Goal: Task Accomplishment & Management: Manage account settings

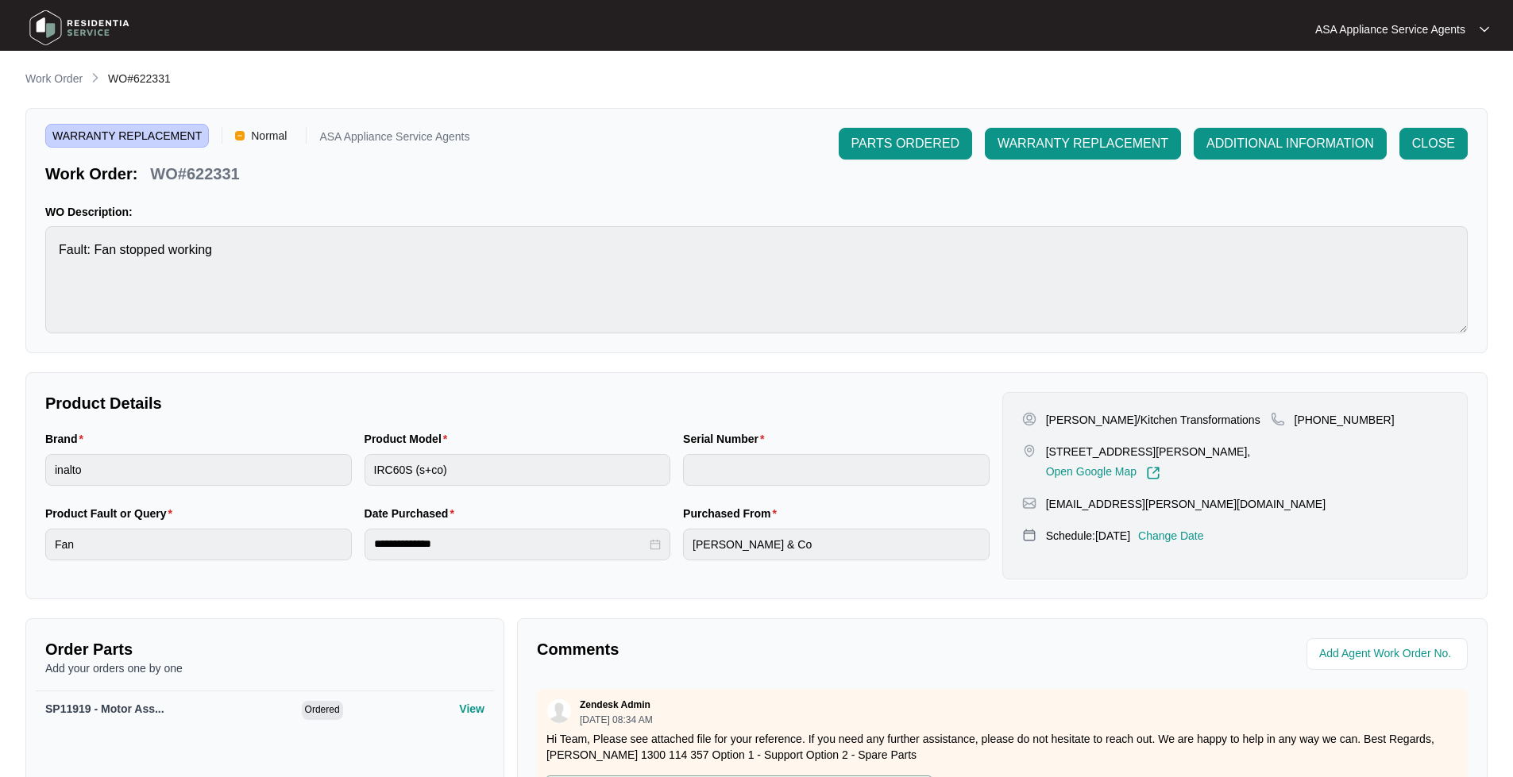
drag, startPoint x: 37, startPoint y: 30, endPoint x: 29, endPoint y: 20, distance: 13.5
click at [37, 29] on img at bounding box center [79, 28] width 111 height 48
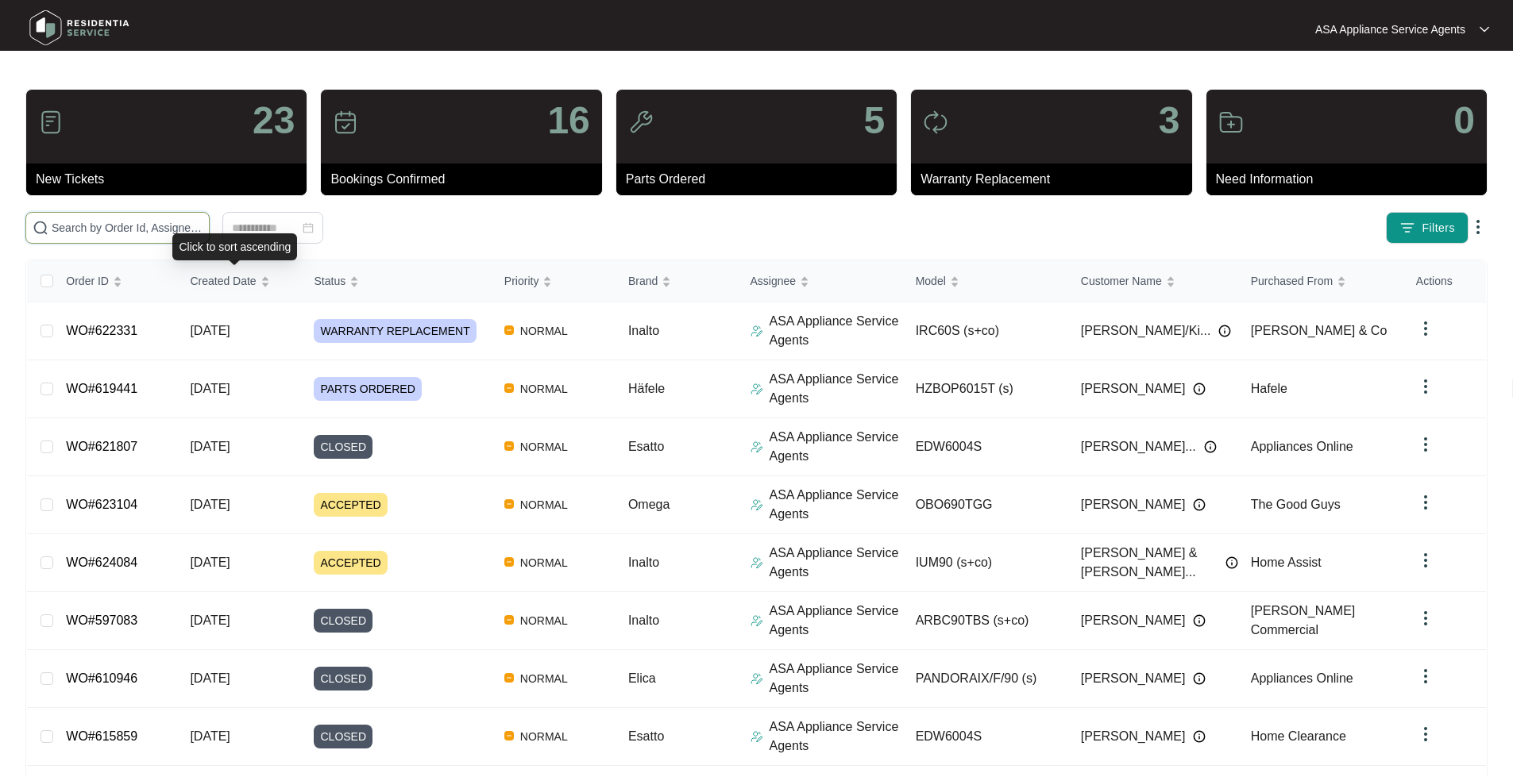
click at [176, 232] on input "text" at bounding box center [127, 227] width 151 height 17
paste input "WO#619692"
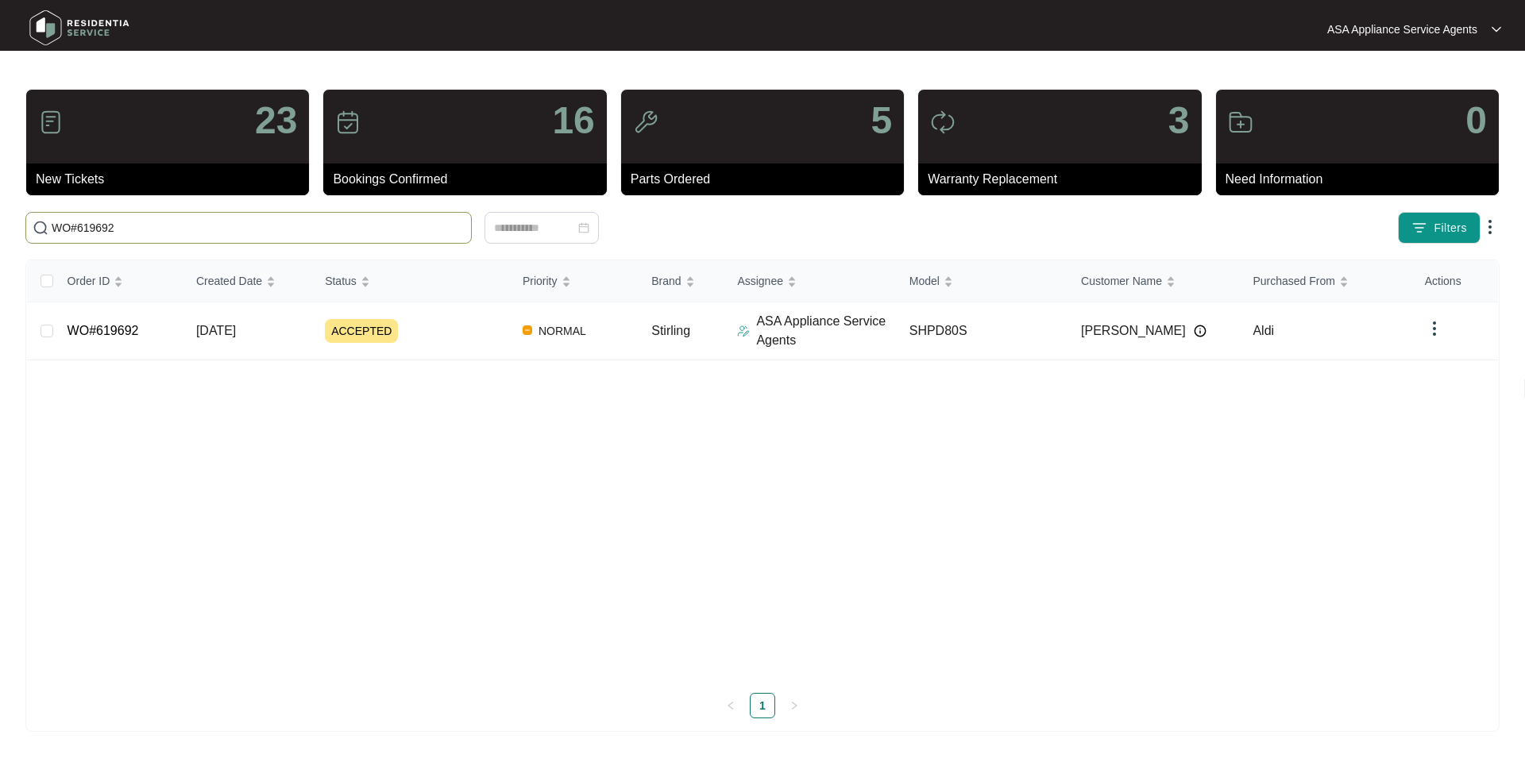
type input "WO#619692"
click at [142, 316] on td "WO#619692" at bounding box center [119, 332] width 129 height 58
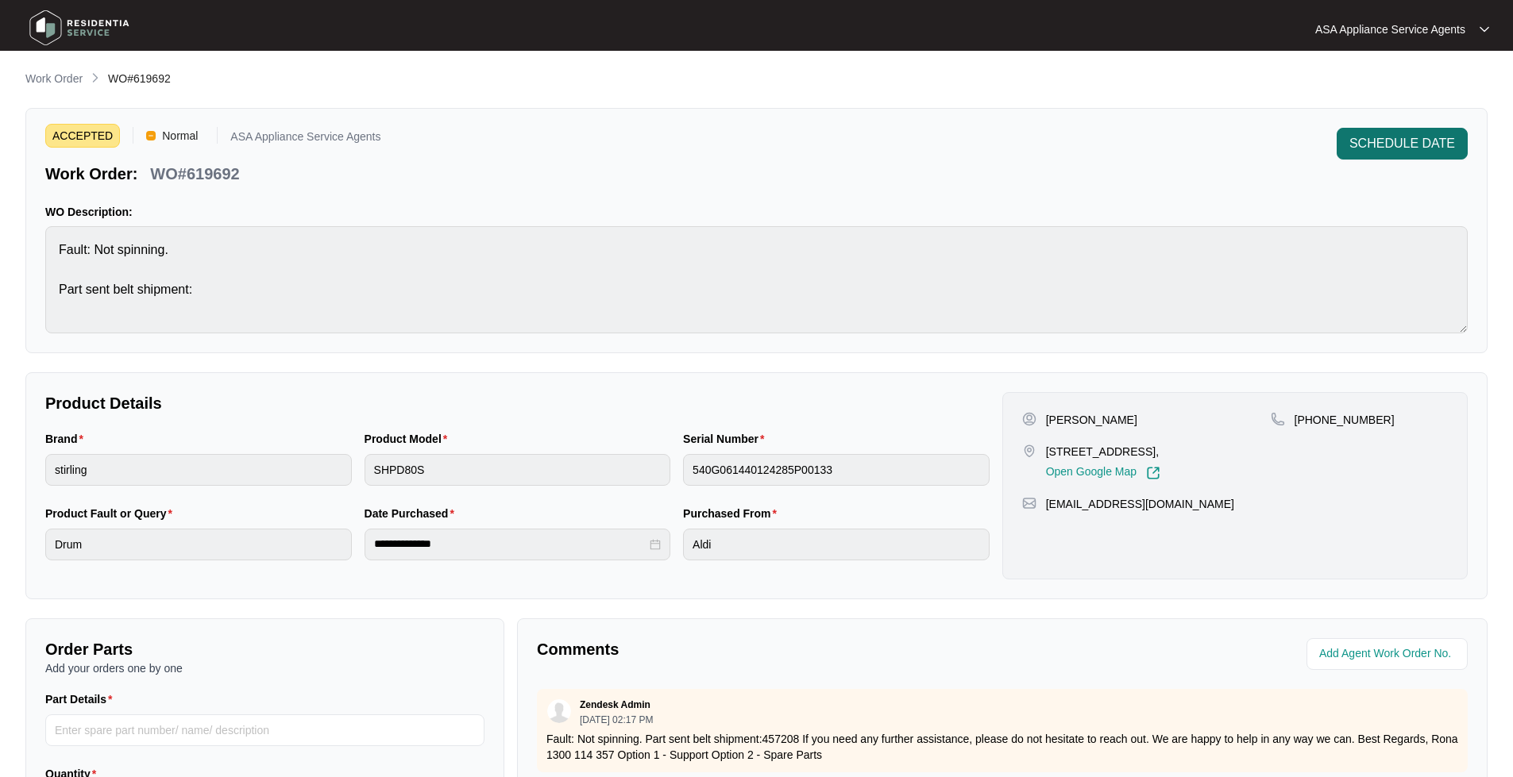
click at [1340, 153] on button "SCHEDULE DATE" at bounding box center [1401, 144] width 131 height 32
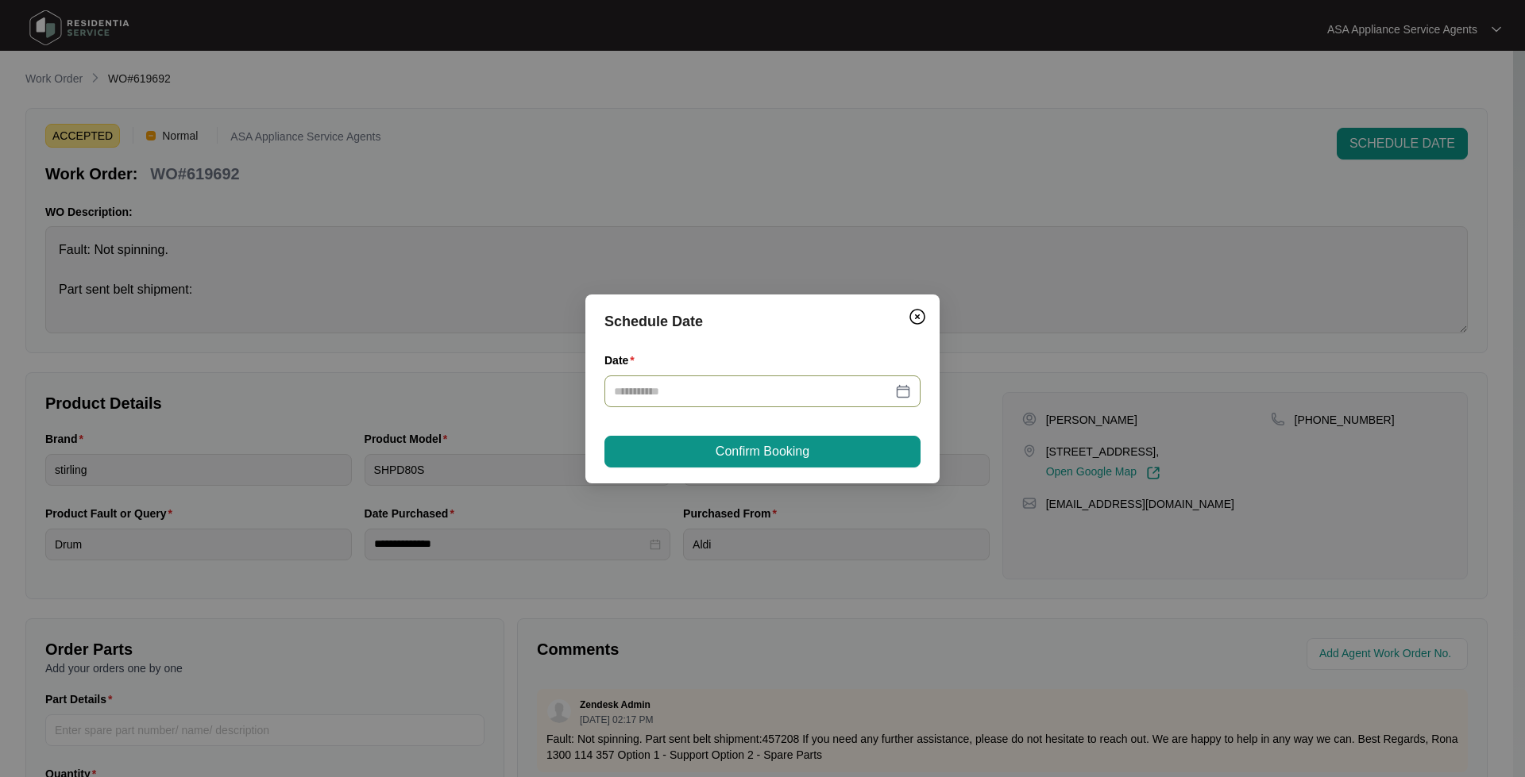
drag, startPoint x: 900, startPoint y: 391, endPoint x: 880, endPoint y: 401, distance: 22.7
click at [901, 391] on div at bounding box center [762, 391] width 297 height 17
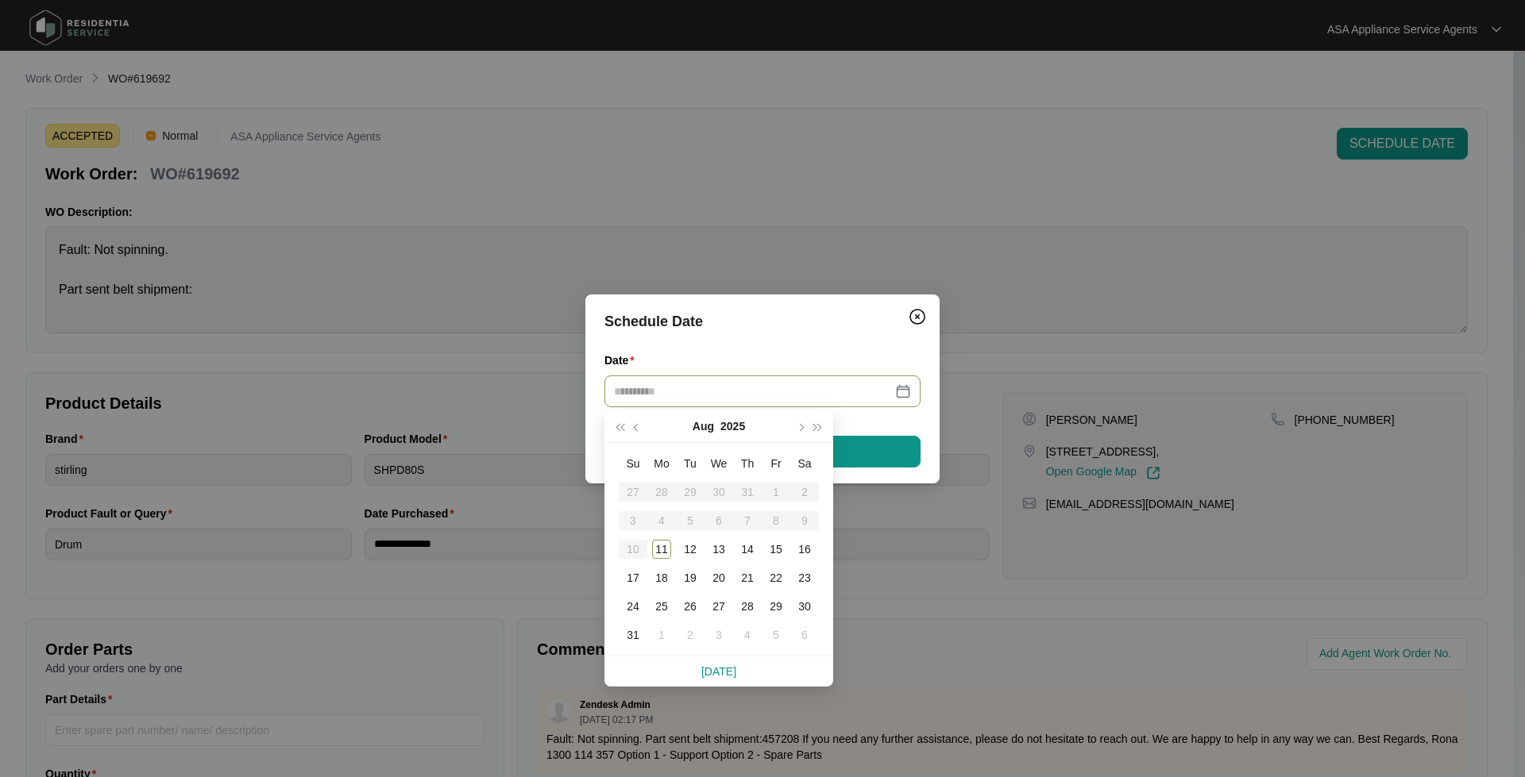
drag, startPoint x: 658, startPoint y: 551, endPoint x: 656, endPoint y: 532, distance: 19.2
click at [656, 546] on div "11" at bounding box center [661, 549] width 19 height 19
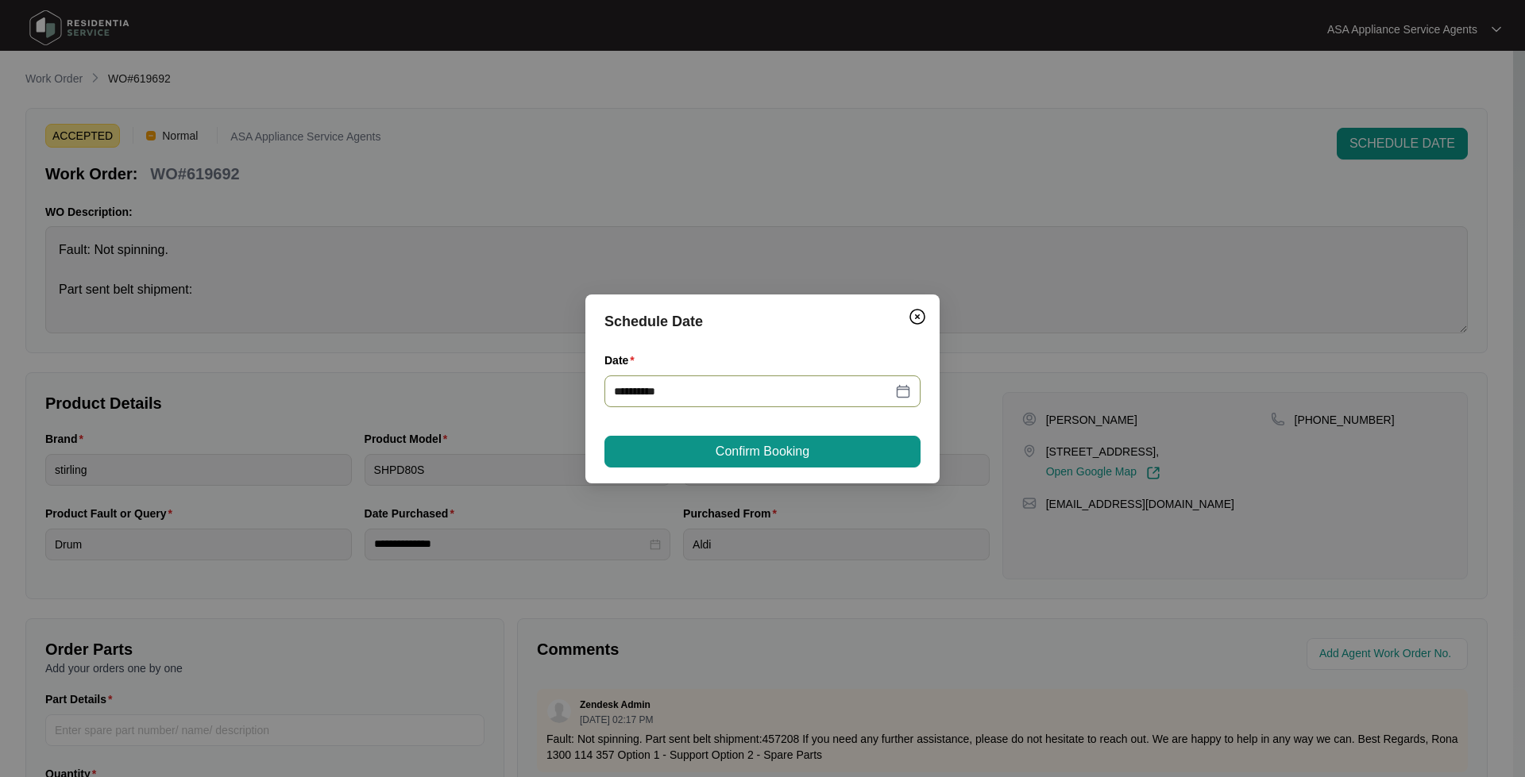
type input "**********"
click at [731, 457] on span "Confirm Booking" at bounding box center [762, 451] width 94 height 19
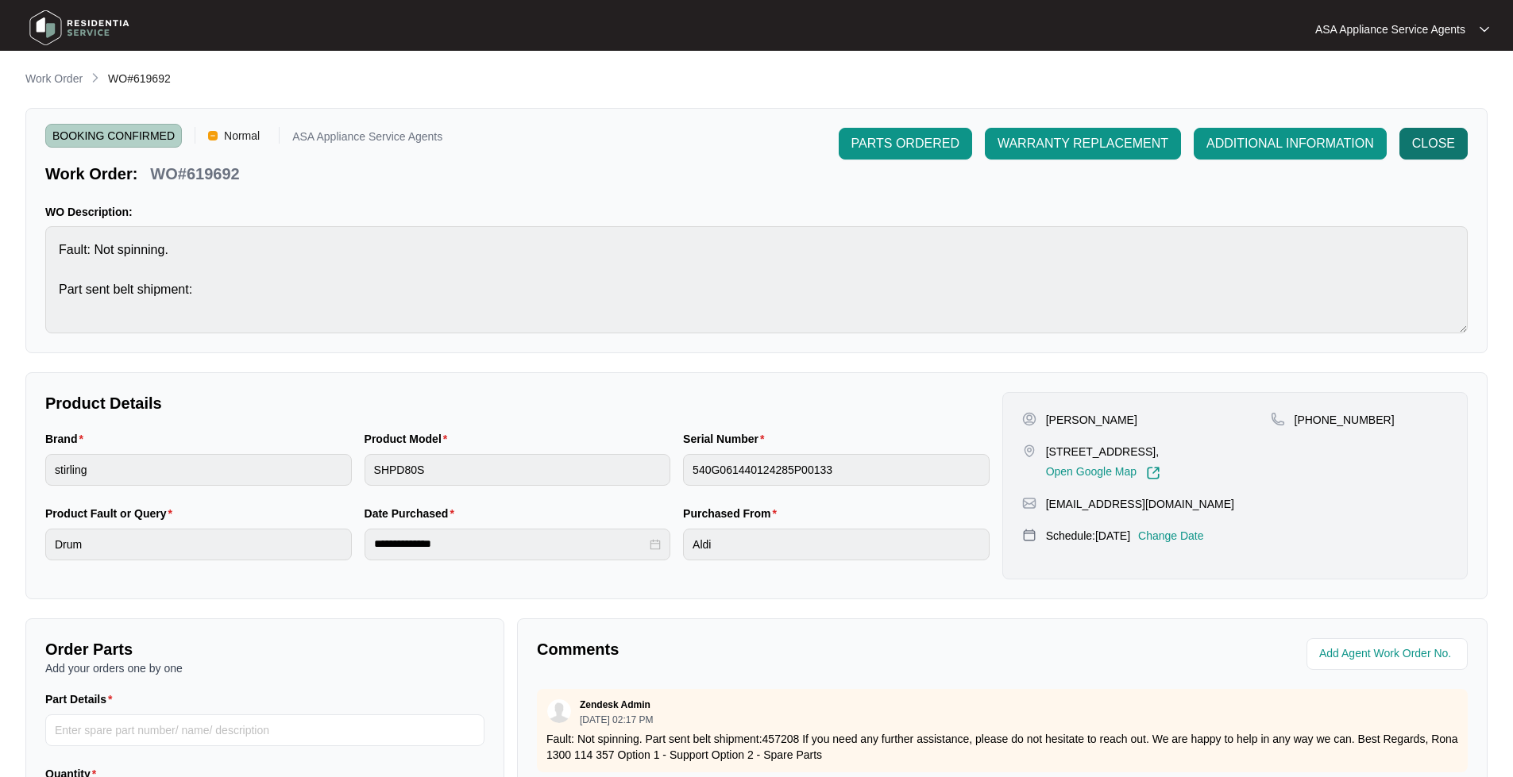
click at [1433, 145] on span "CLOSE" at bounding box center [1433, 143] width 43 height 19
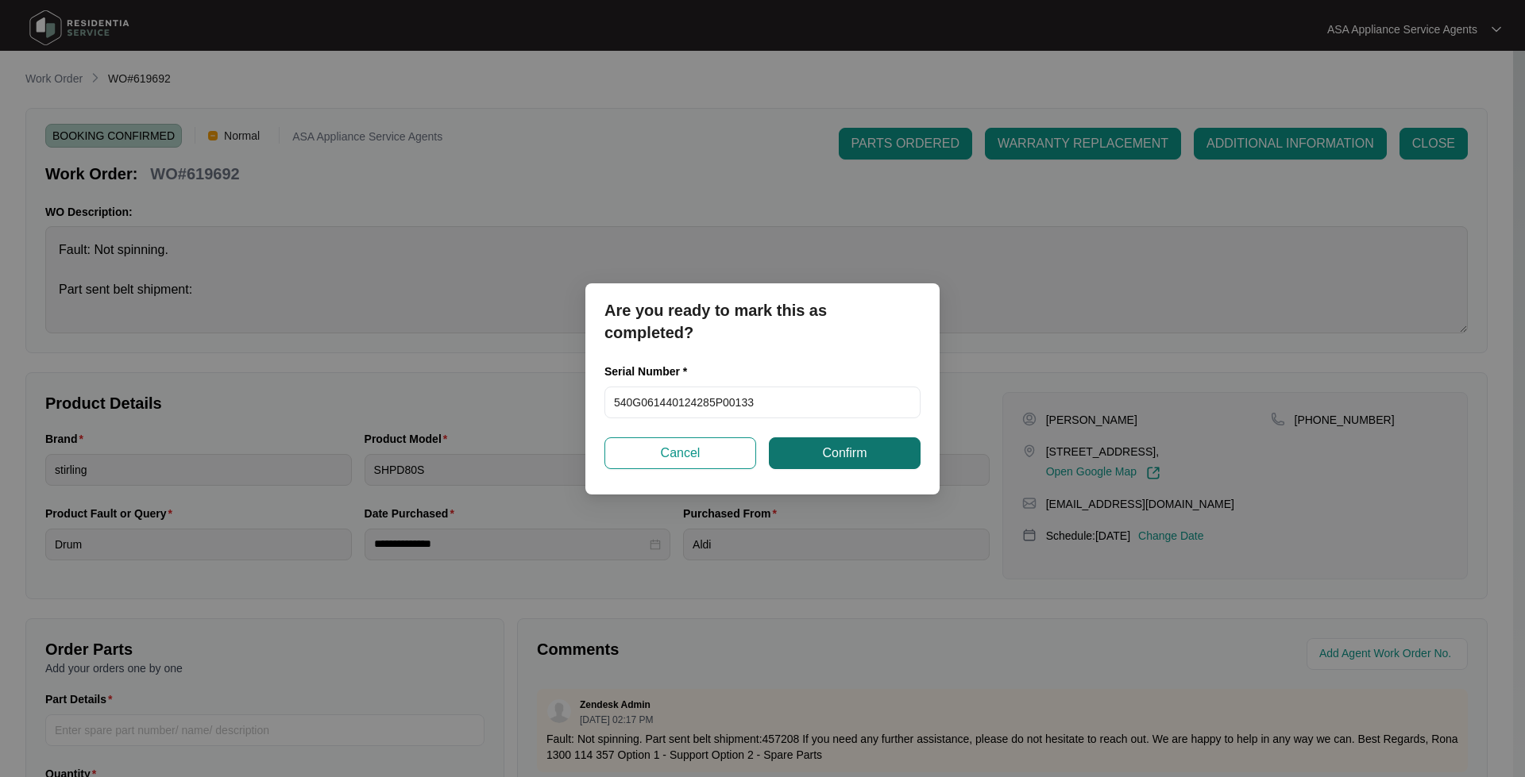
click at [869, 454] on button "Confirm" at bounding box center [845, 454] width 152 height 32
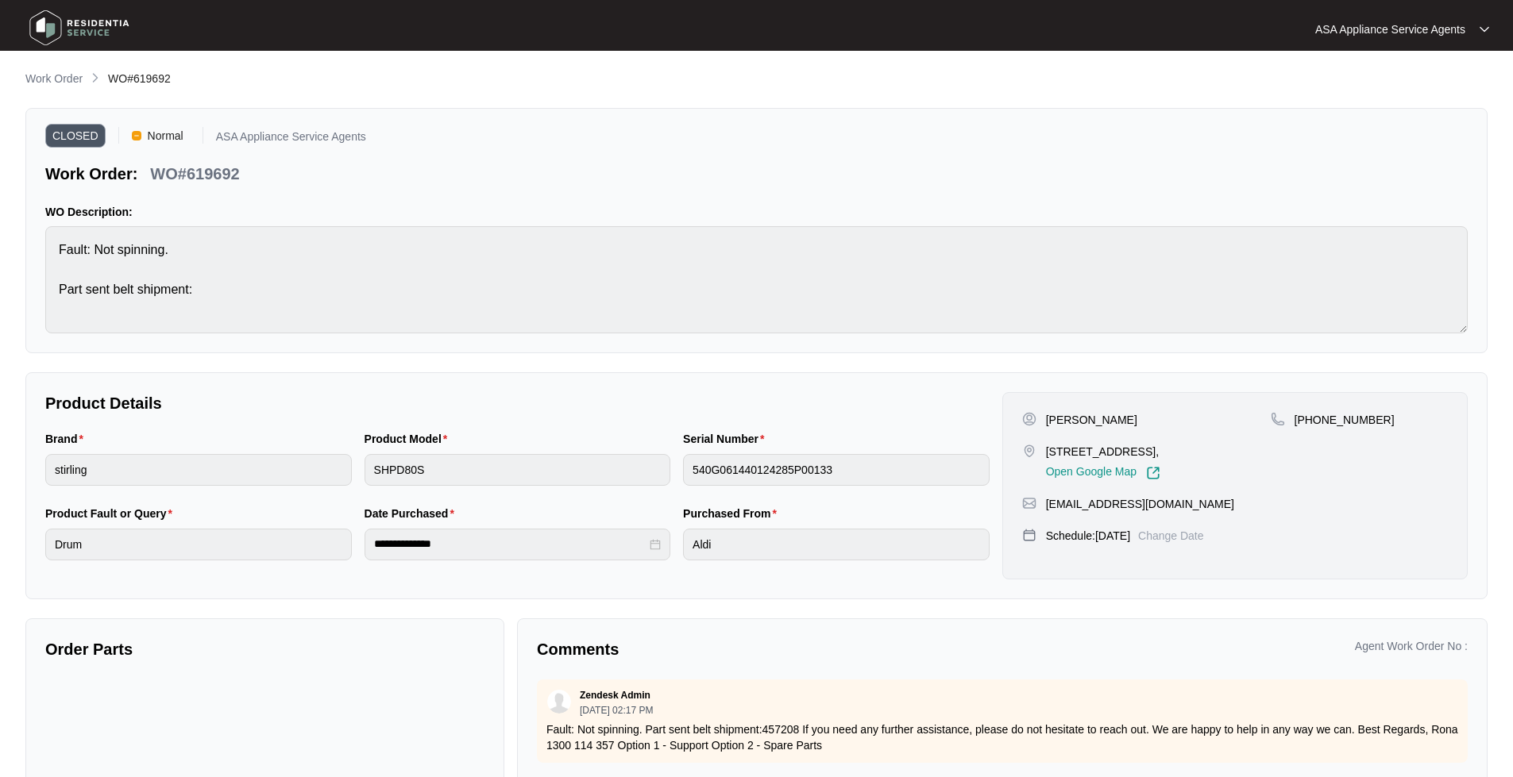
click at [40, 22] on img at bounding box center [79, 28] width 111 height 48
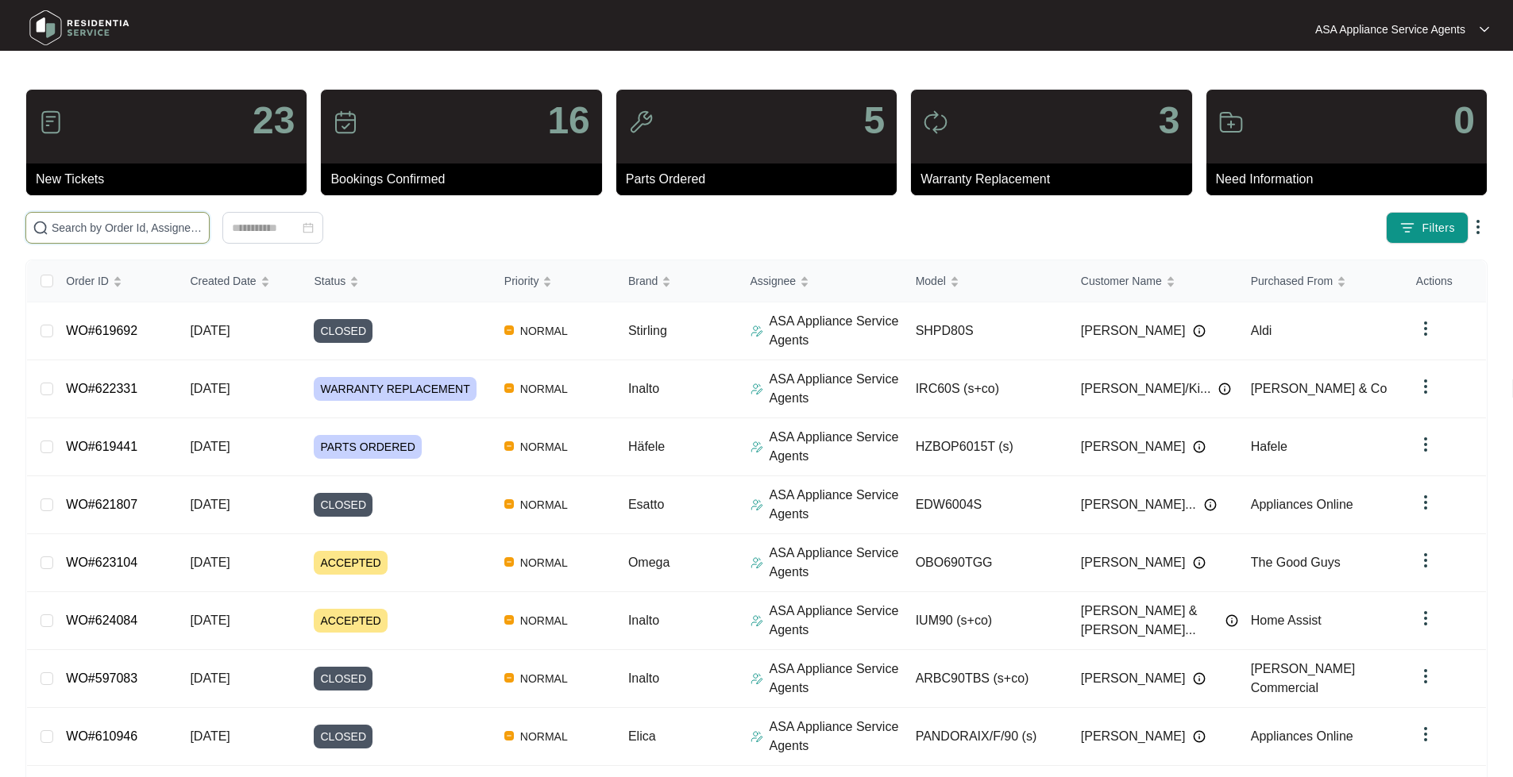
click at [152, 225] on input "text" at bounding box center [127, 227] width 151 height 17
paste input "WO#619929"
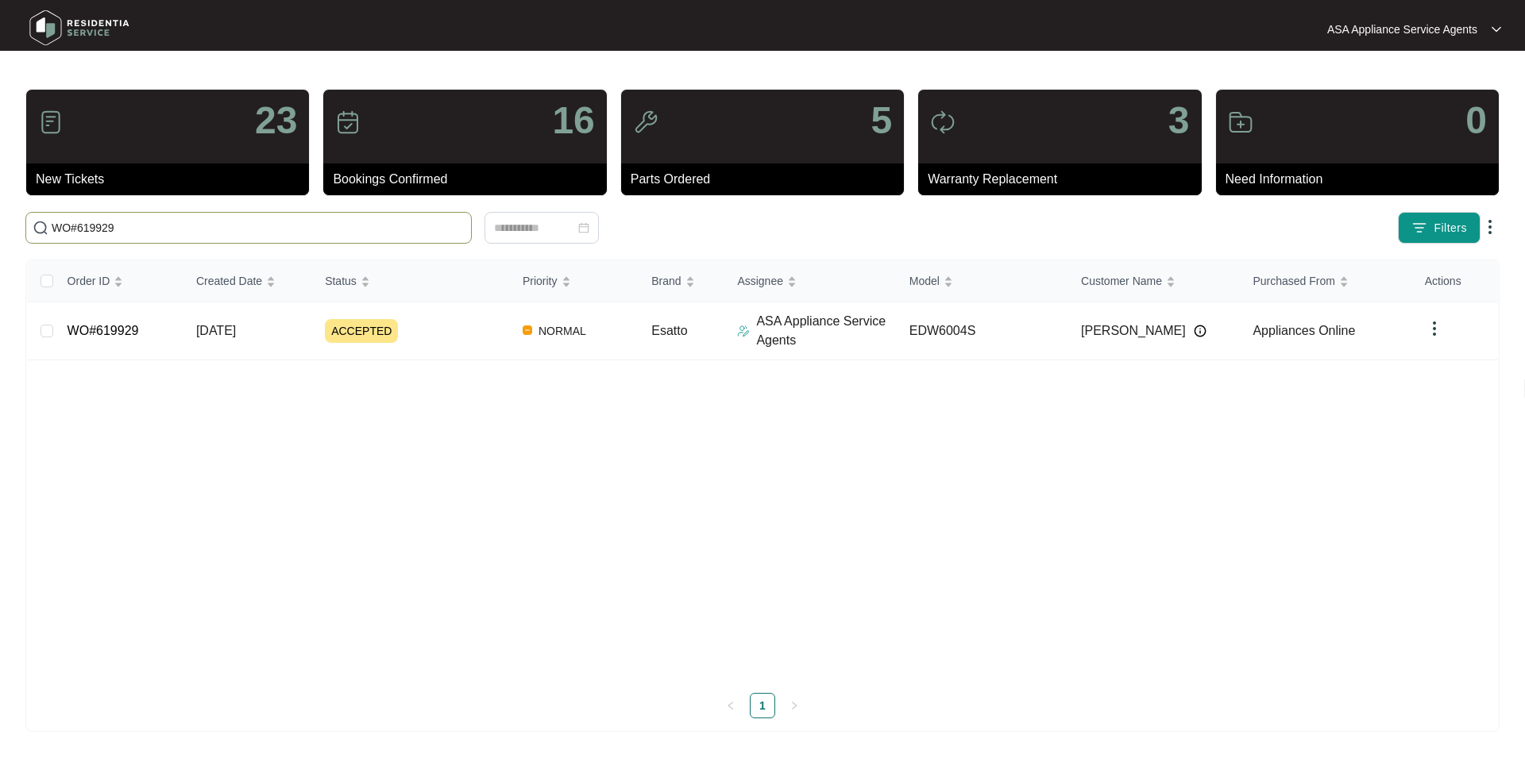
type input "WO#619929"
click at [112, 336] on link "WO#619929" at bounding box center [102, 330] width 71 height 13
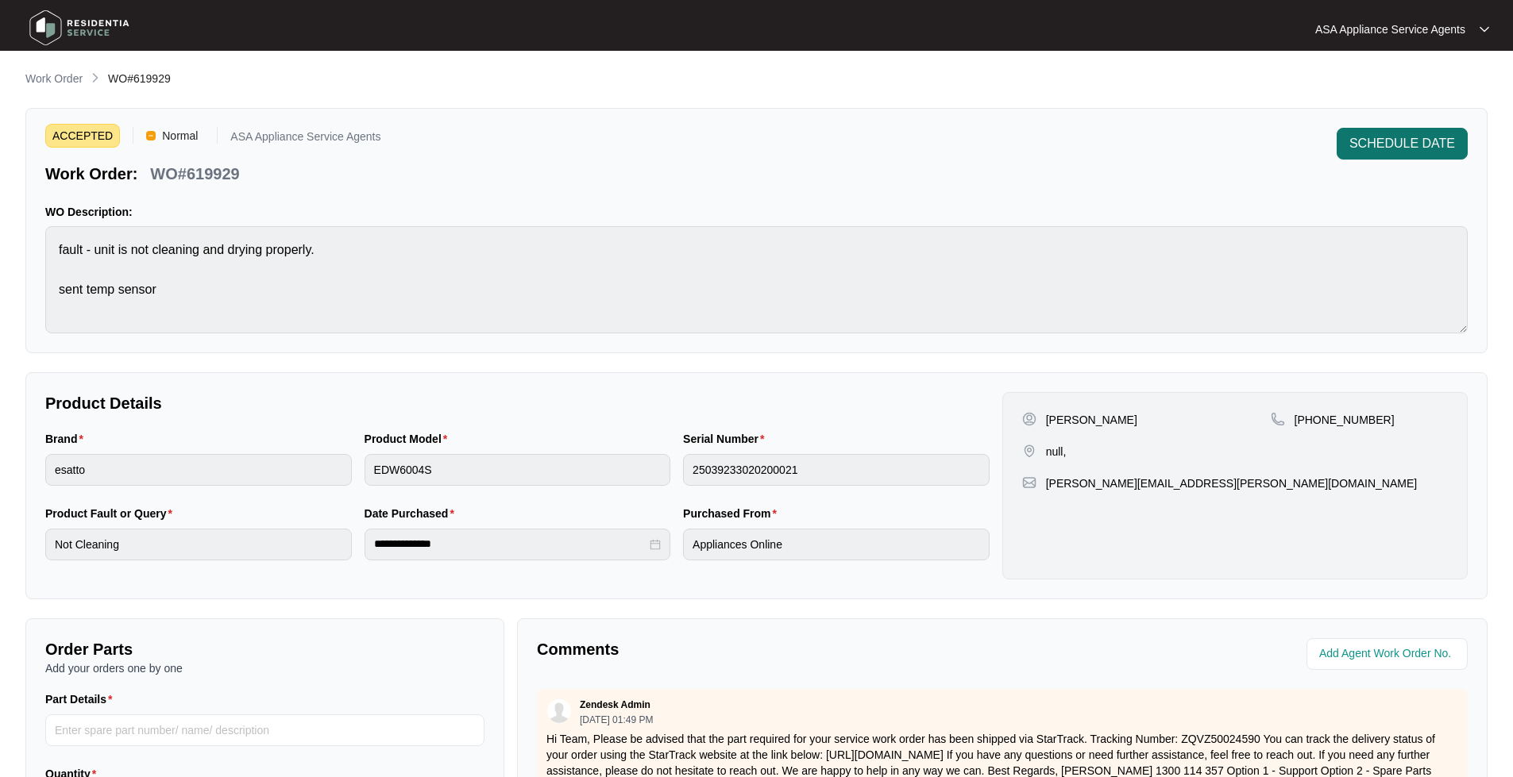
click at [1407, 148] on span "SCHEDULE DATE" at bounding box center [1402, 143] width 106 height 19
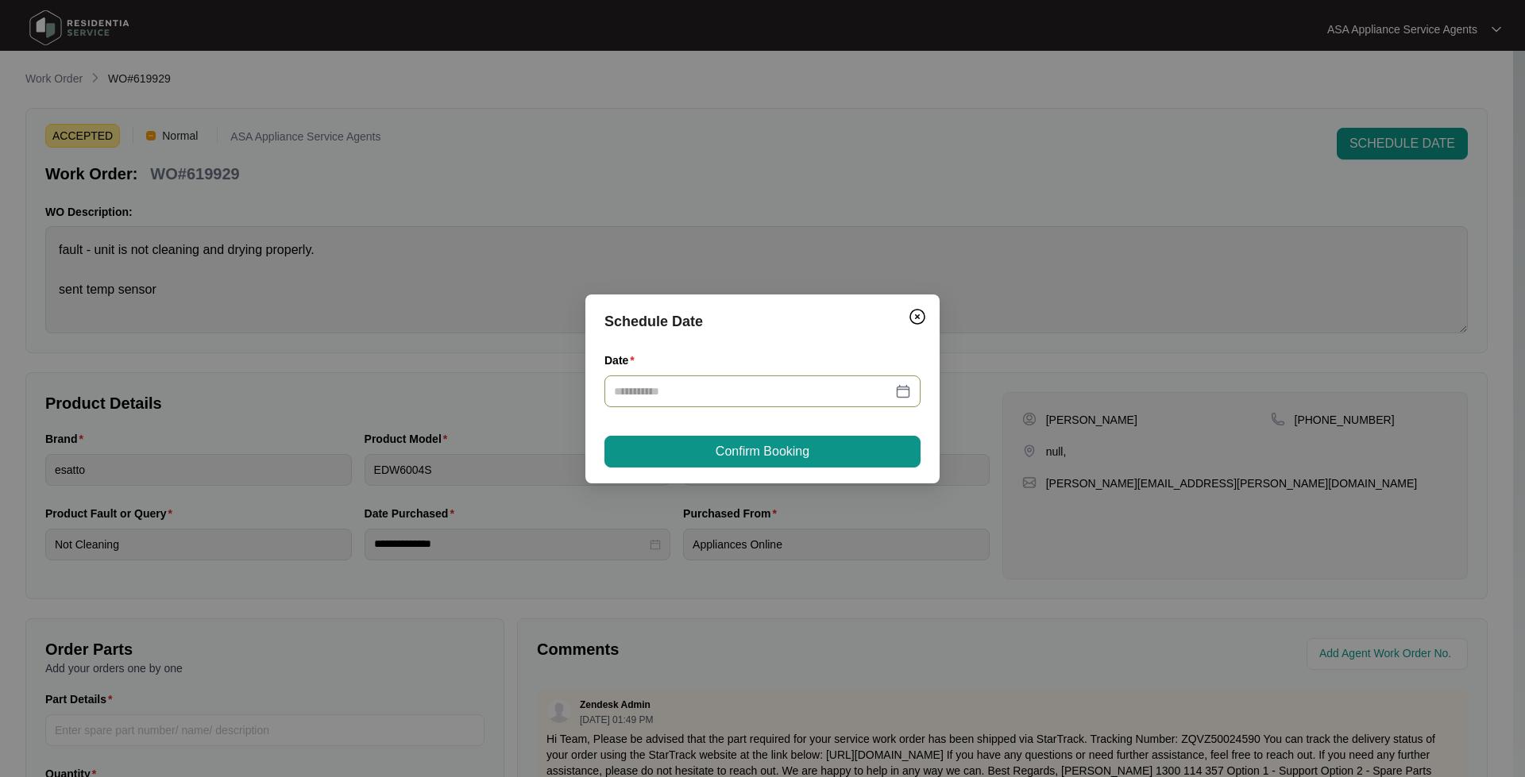
click at [910, 392] on div at bounding box center [762, 391] width 297 height 17
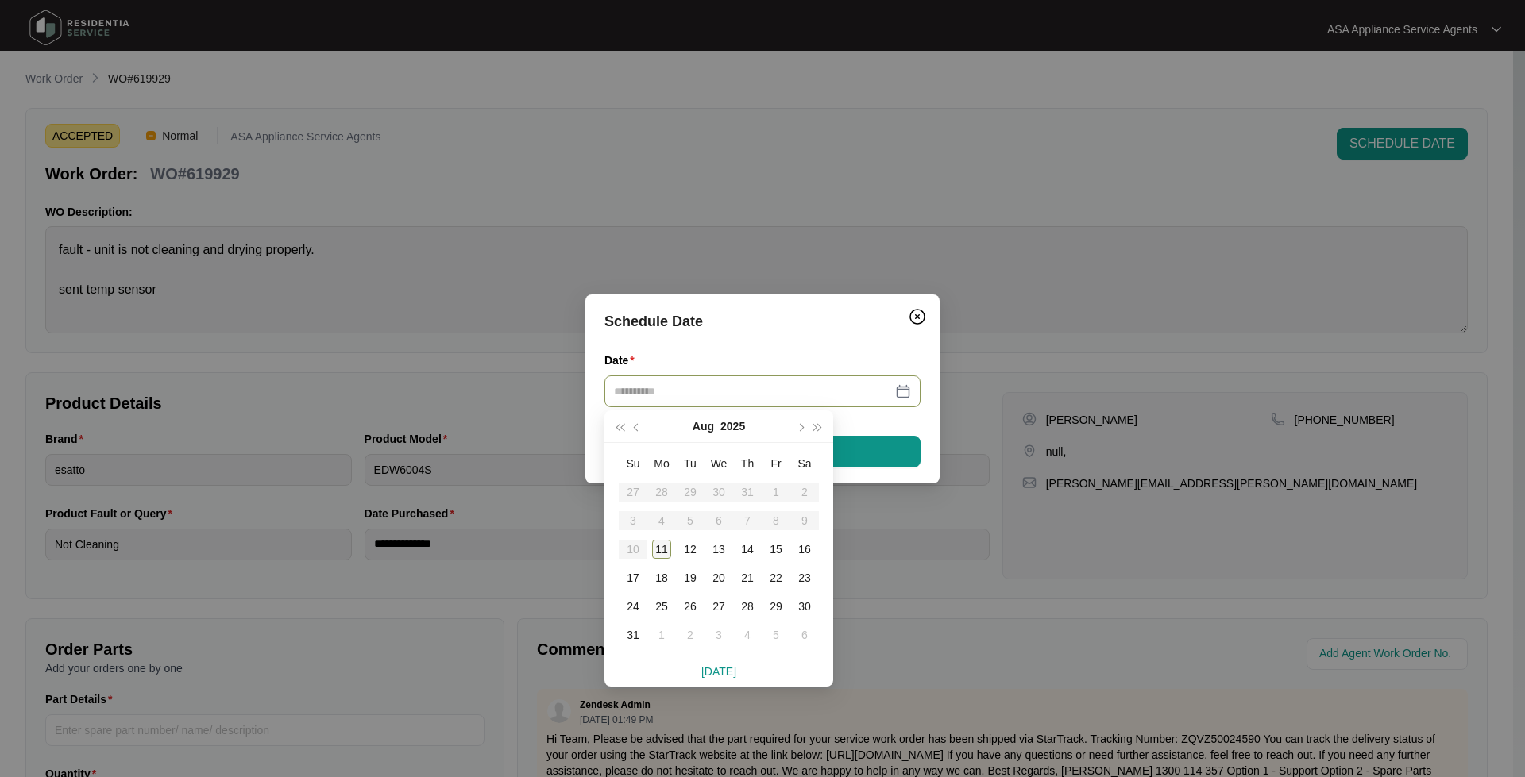
drag, startPoint x: 669, startPoint y: 551, endPoint x: 661, endPoint y: 544, distance: 10.1
click at [668, 551] on div "11" at bounding box center [661, 549] width 19 height 19
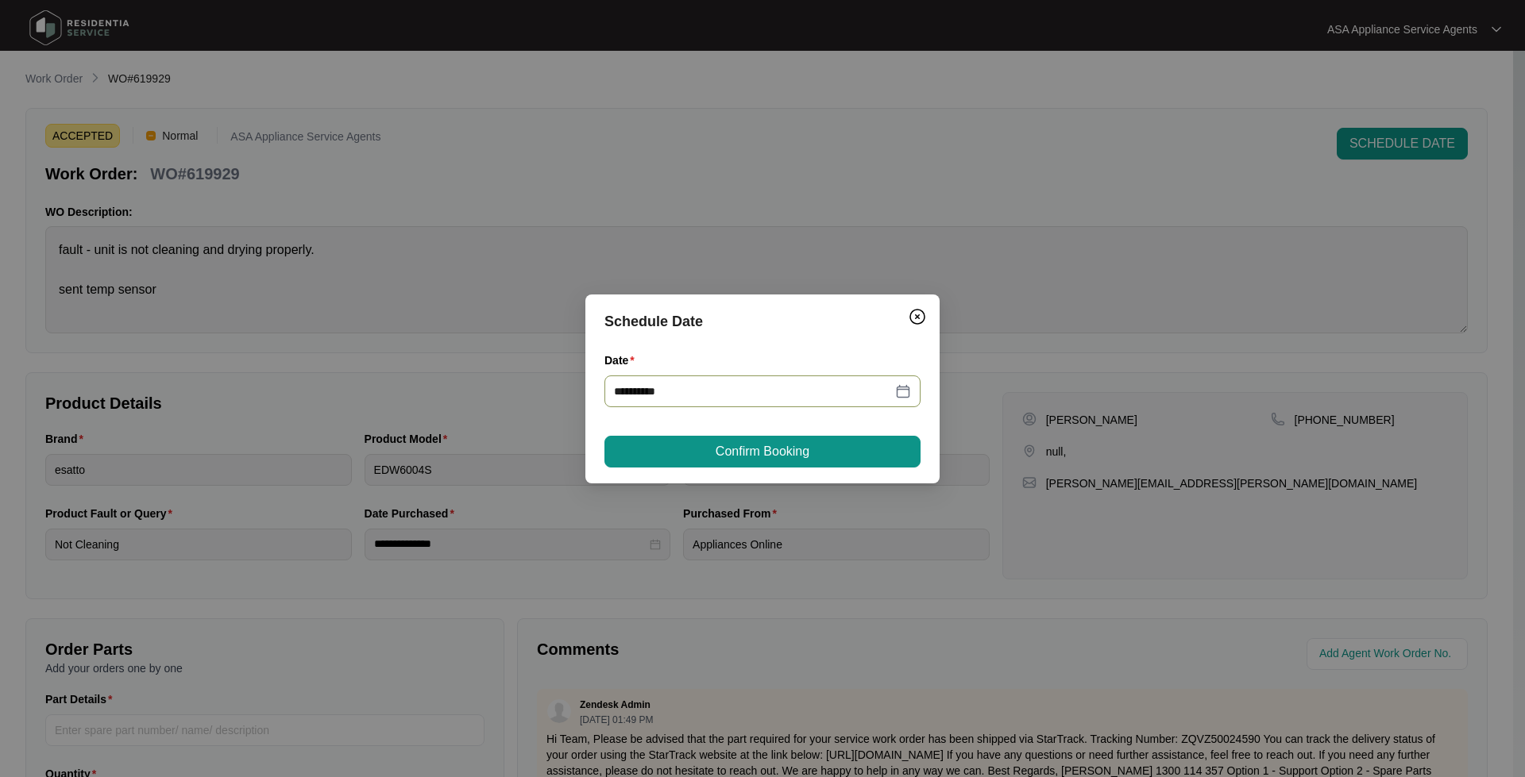
type input "**********"
click at [728, 470] on div "**********" at bounding box center [762, 389] width 354 height 189
click at [727, 464] on button "Confirm Booking" at bounding box center [762, 452] width 316 height 32
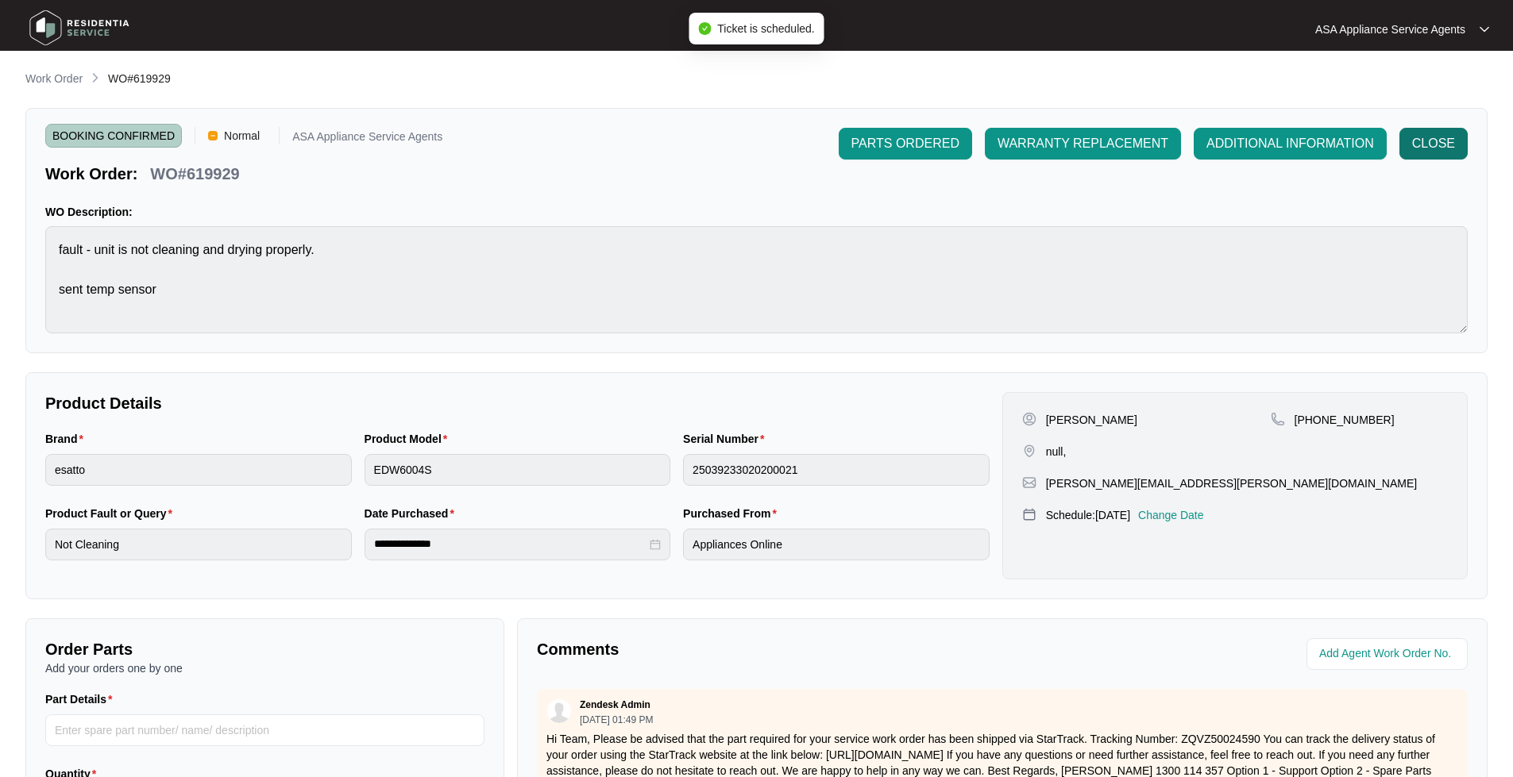
click at [1449, 144] on span "CLOSE" at bounding box center [1433, 143] width 43 height 19
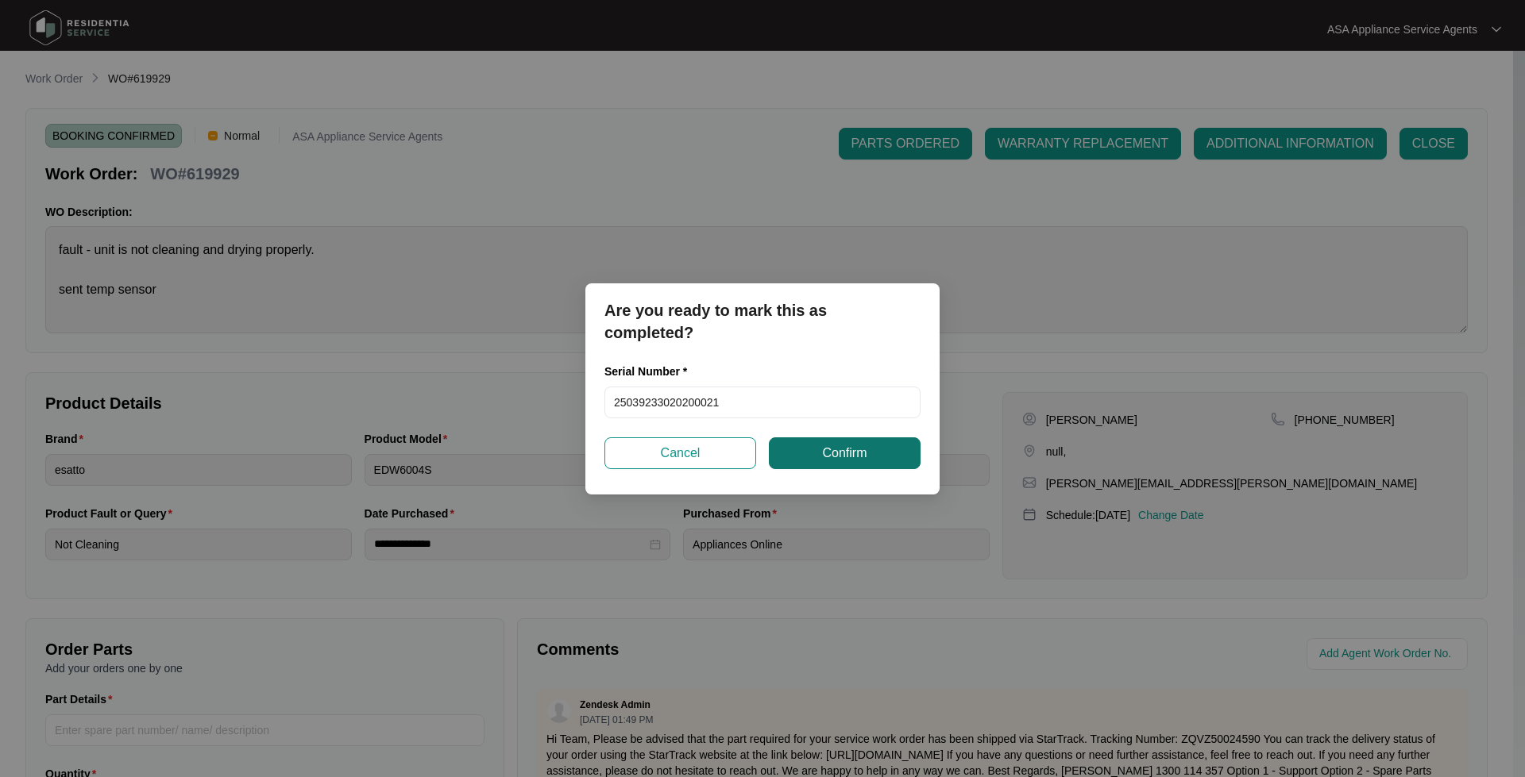
click at [842, 458] on span "Confirm" at bounding box center [844, 453] width 44 height 19
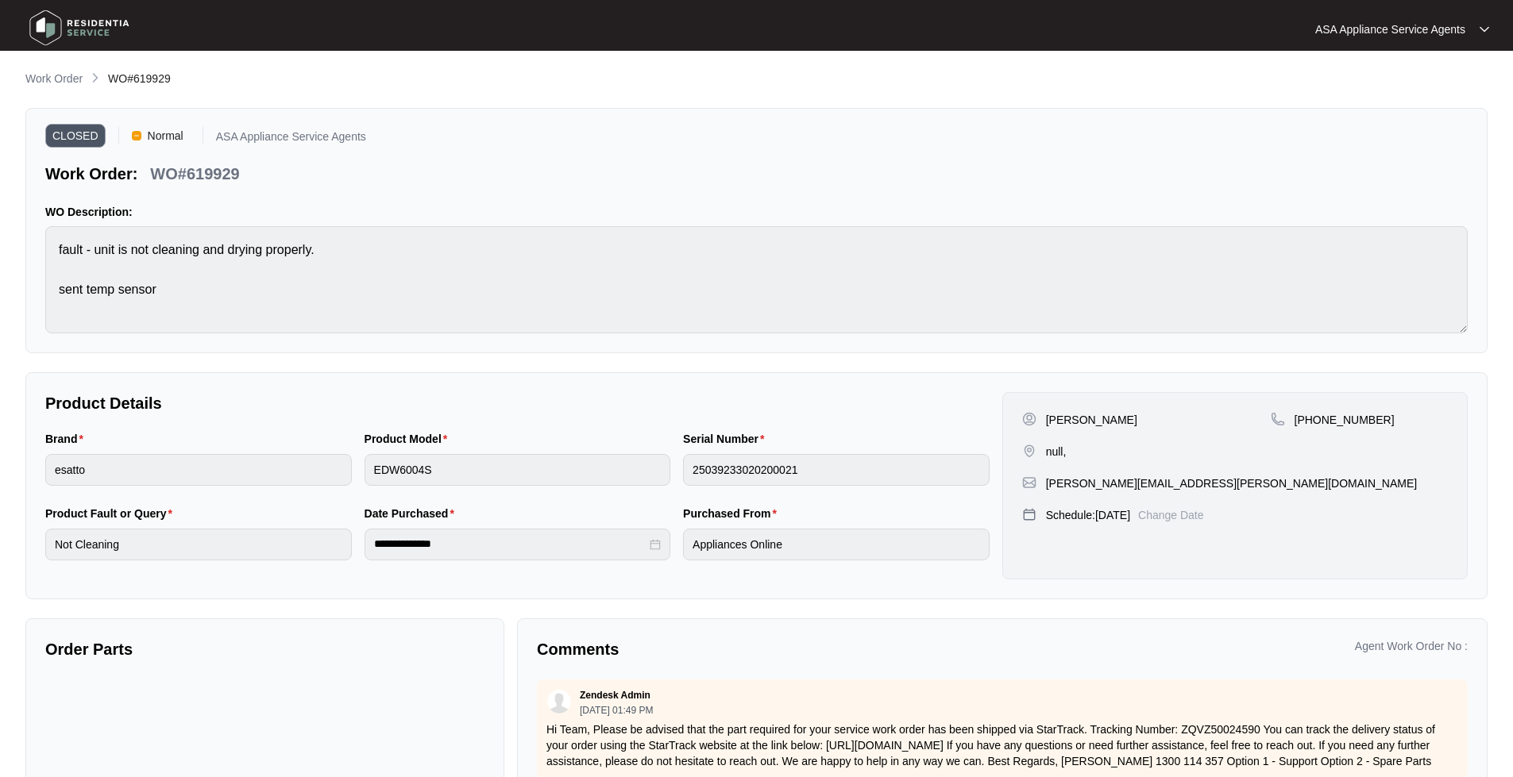
click at [51, 32] on img at bounding box center [79, 28] width 111 height 48
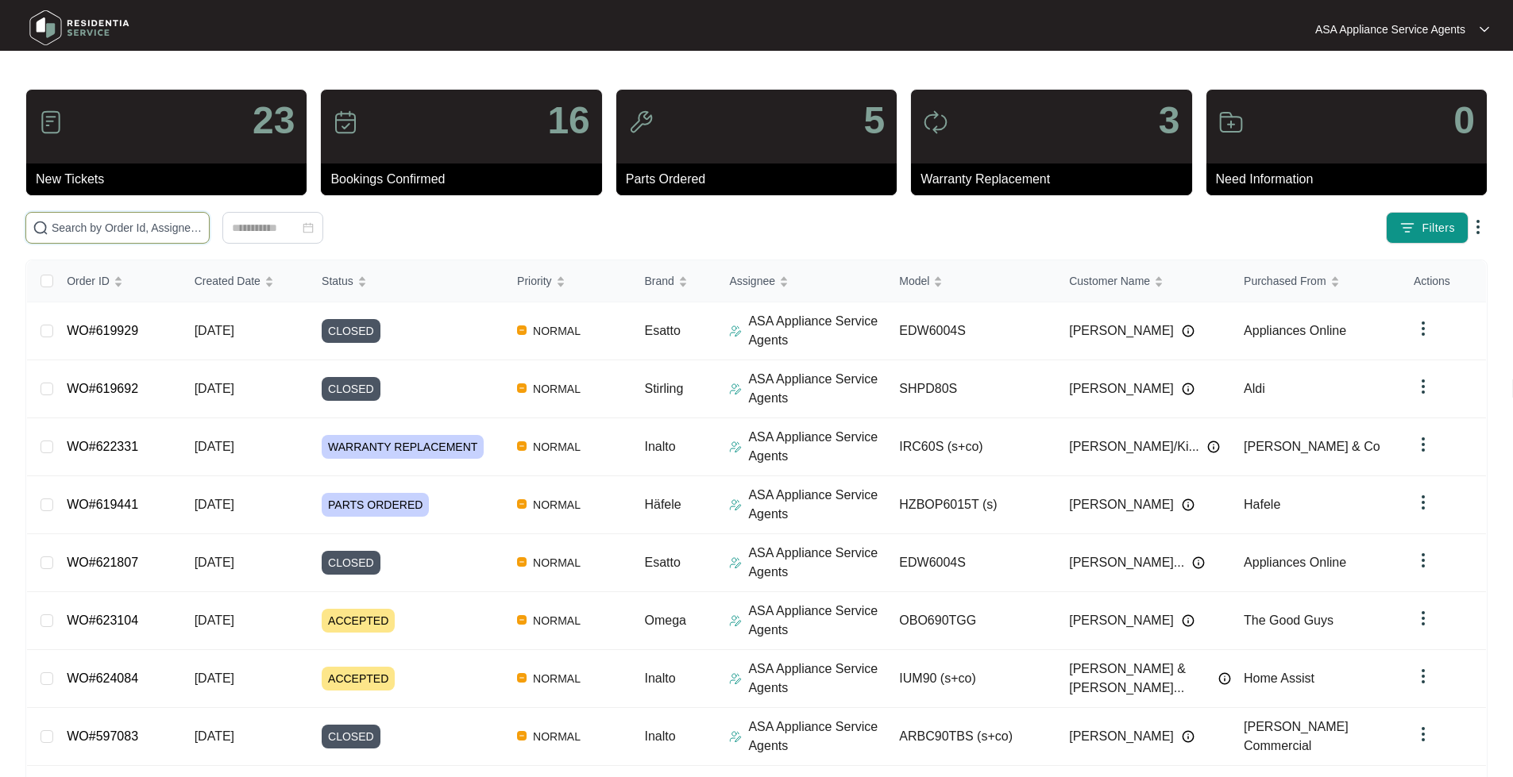
click at [131, 231] on input "text" at bounding box center [127, 227] width 151 height 17
paste input "WO#620460"
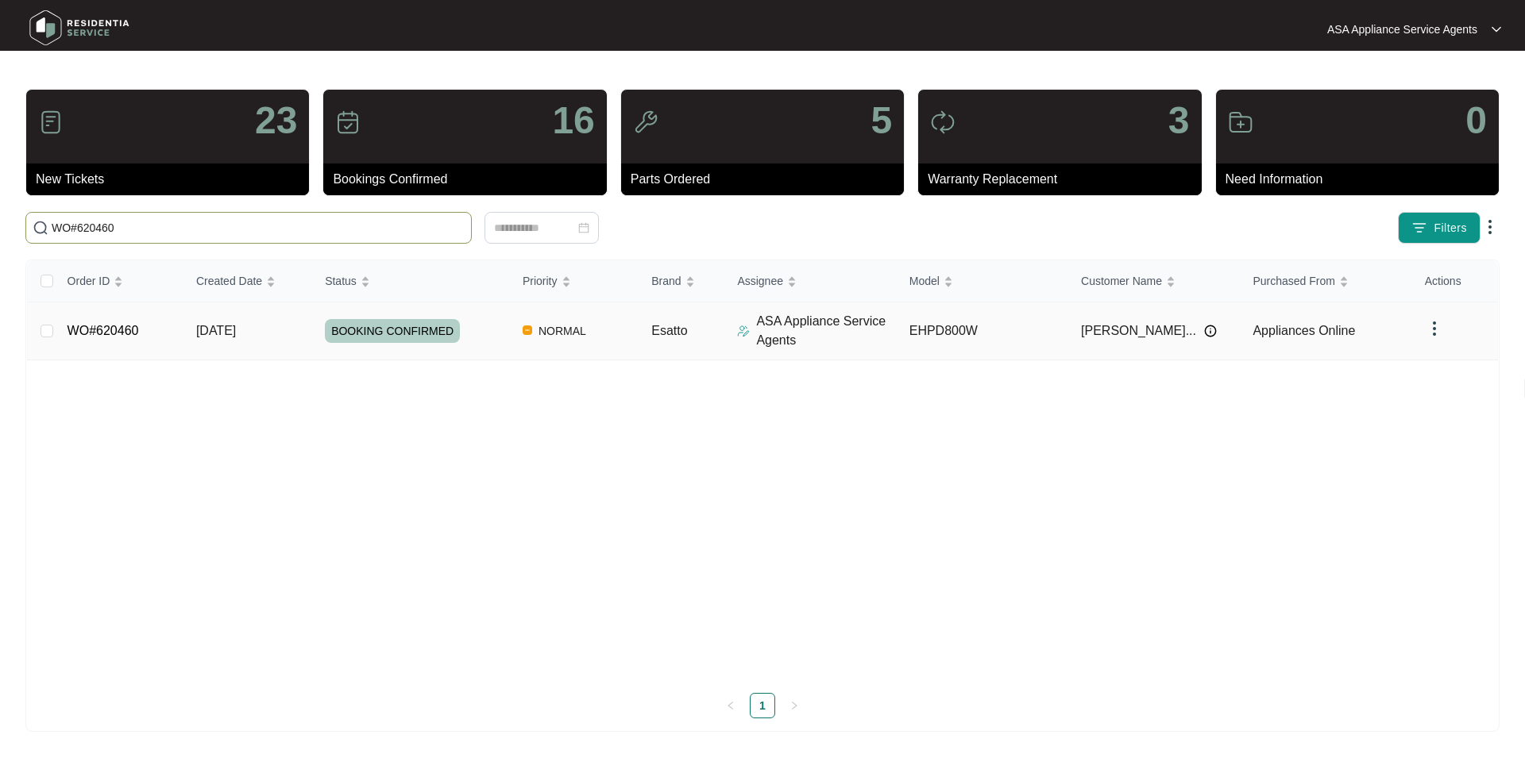
type input "WO#620460"
click at [155, 357] on td "WO#620460" at bounding box center [119, 332] width 129 height 58
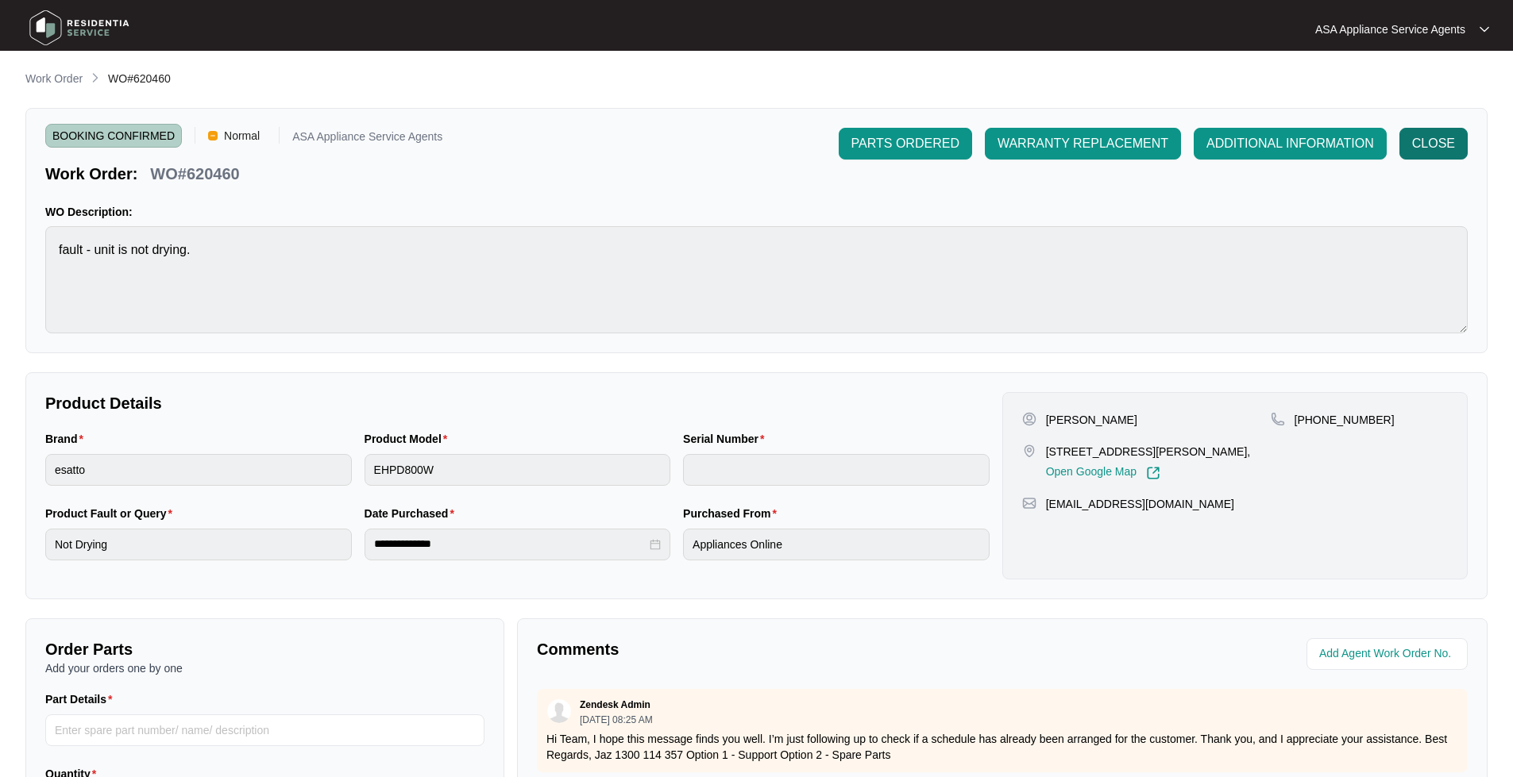
click at [1434, 151] on span "CLOSE" at bounding box center [1433, 143] width 43 height 19
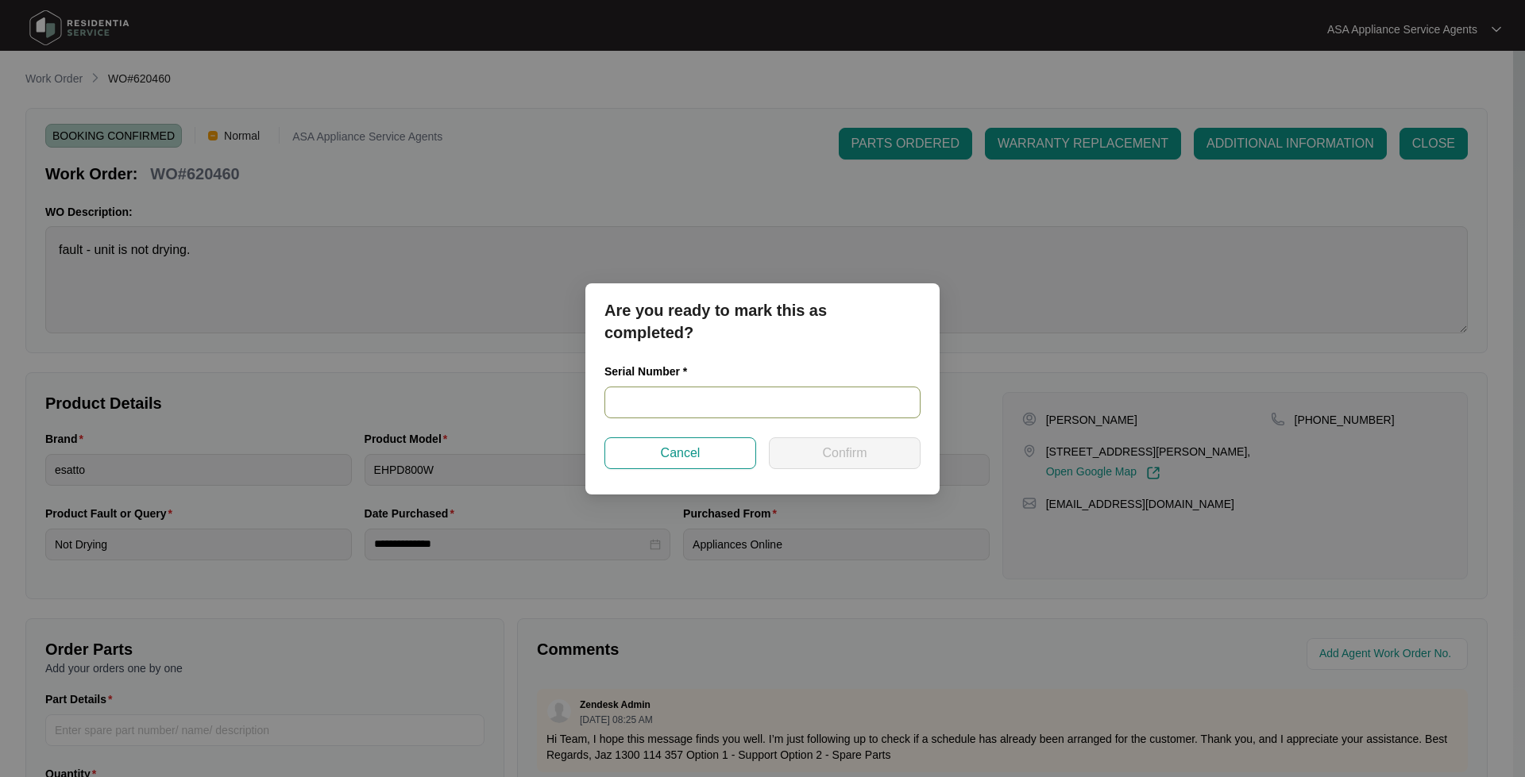
click at [649, 395] on input "text" at bounding box center [762, 403] width 316 height 32
paste input "540P377020145095P00015"
type input "540P377020145095P00015"
click at [904, 454] on button "Confirm" at bounding box center [845, 454] width 152 height 32
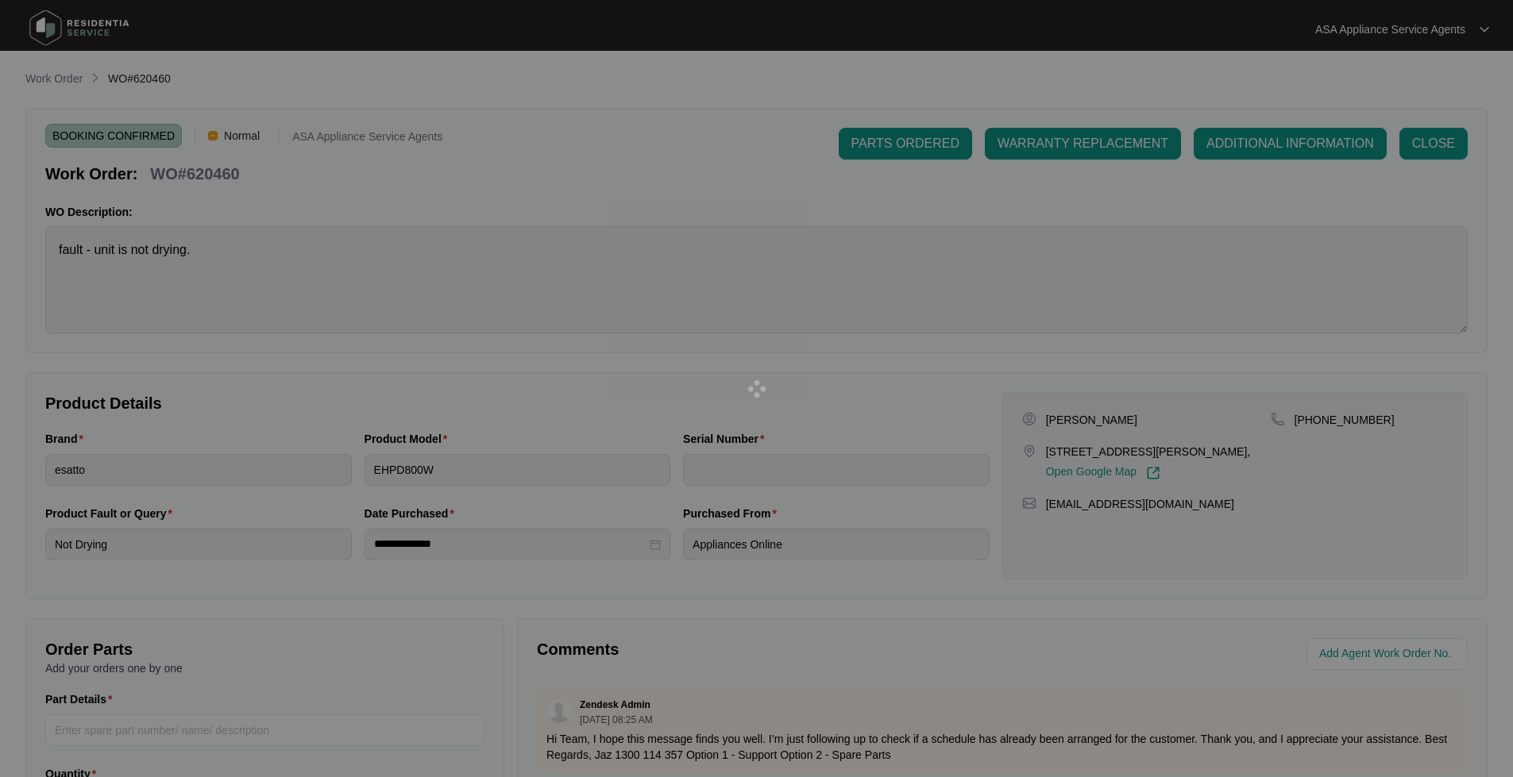
type input "540P377020145095P00015"
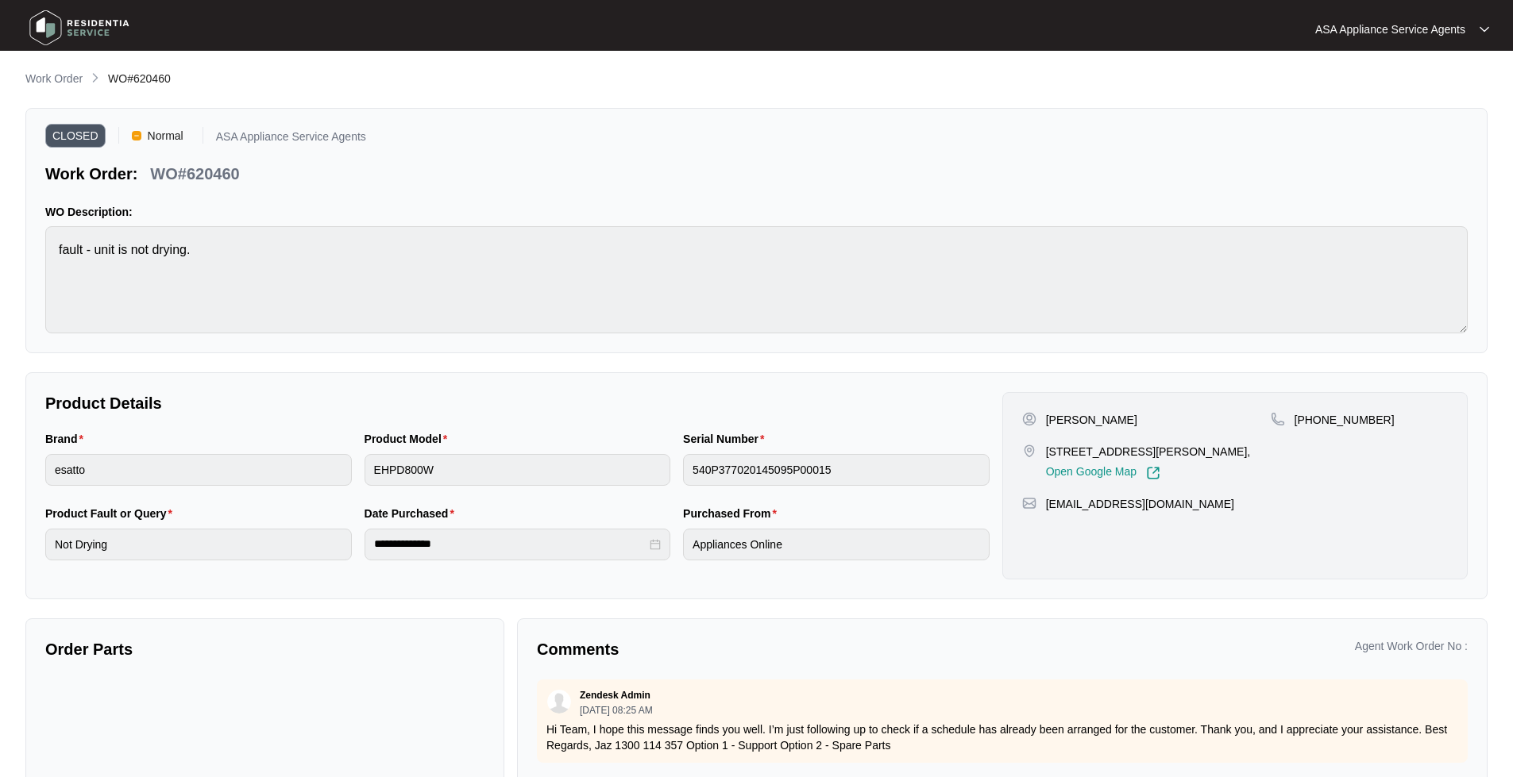
click at [54, 25] on img at bounding box center [79, 28] width 111 height 48
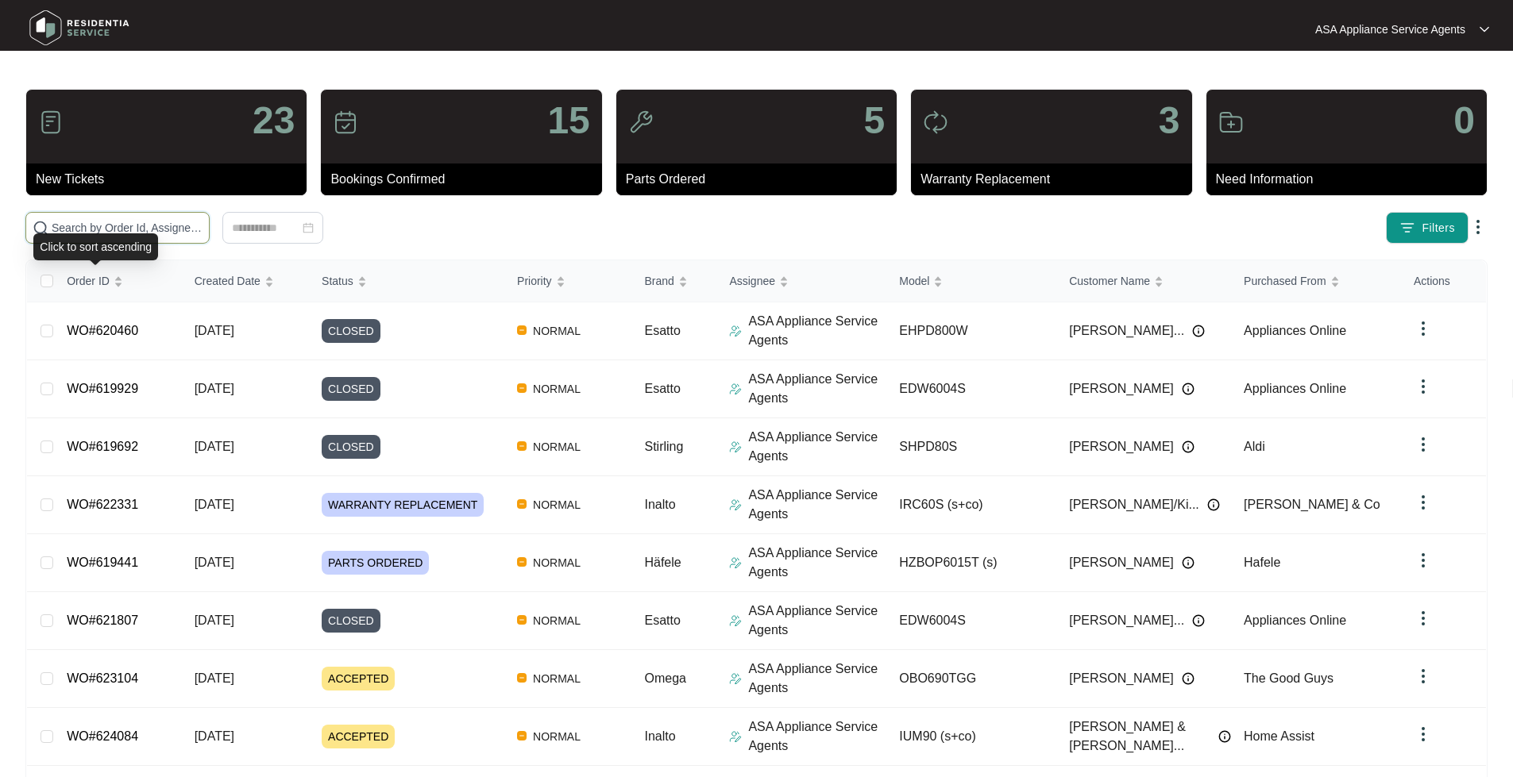
click at [111, 224] on input "text" at bounding box center [127, 227] width 151 height 17
paste input "540P377020145095P00015"
type input "540P377020145095P00015"
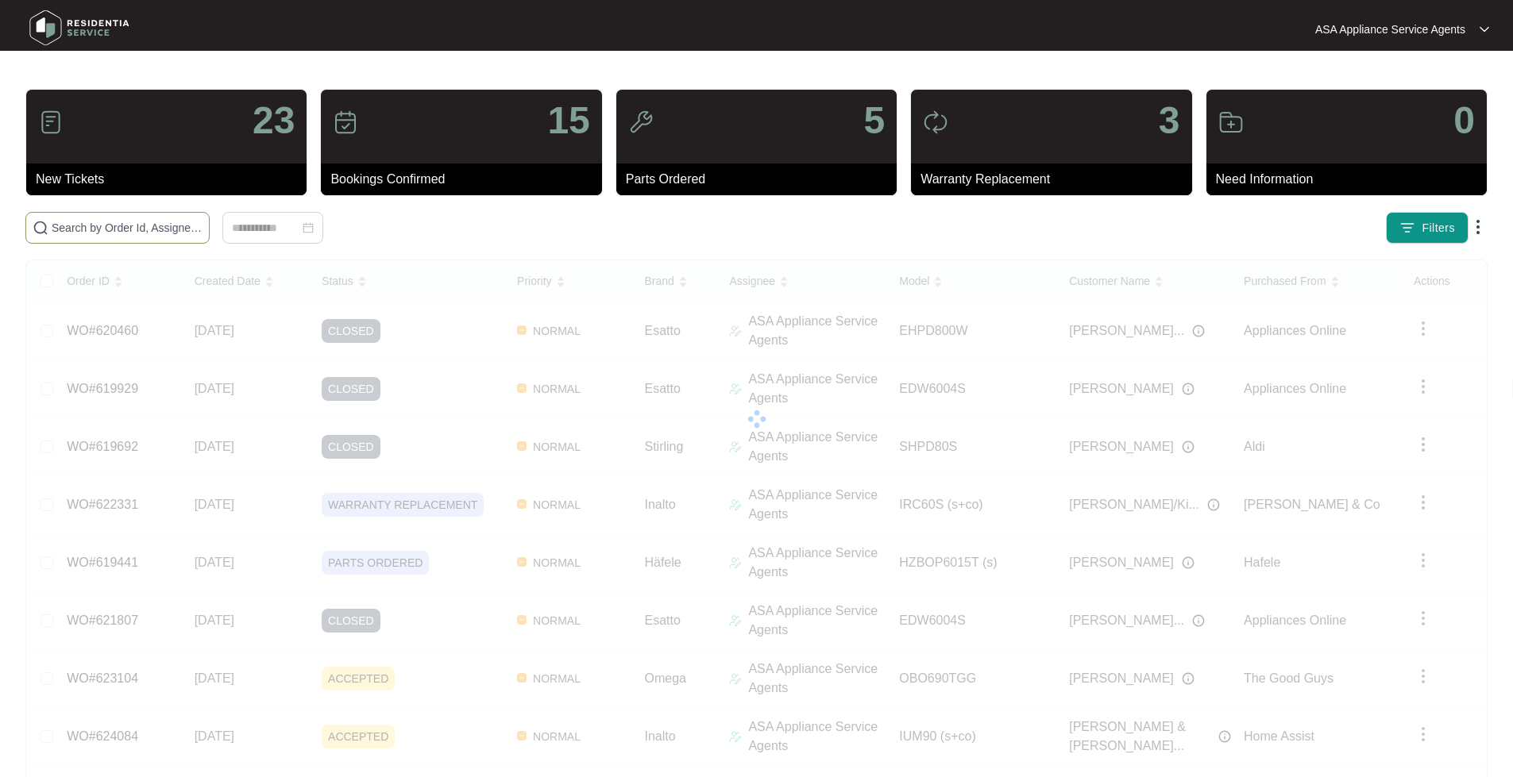
click at [202, 236] on input "text" at bounding box center [127, 227] width 151 height 17
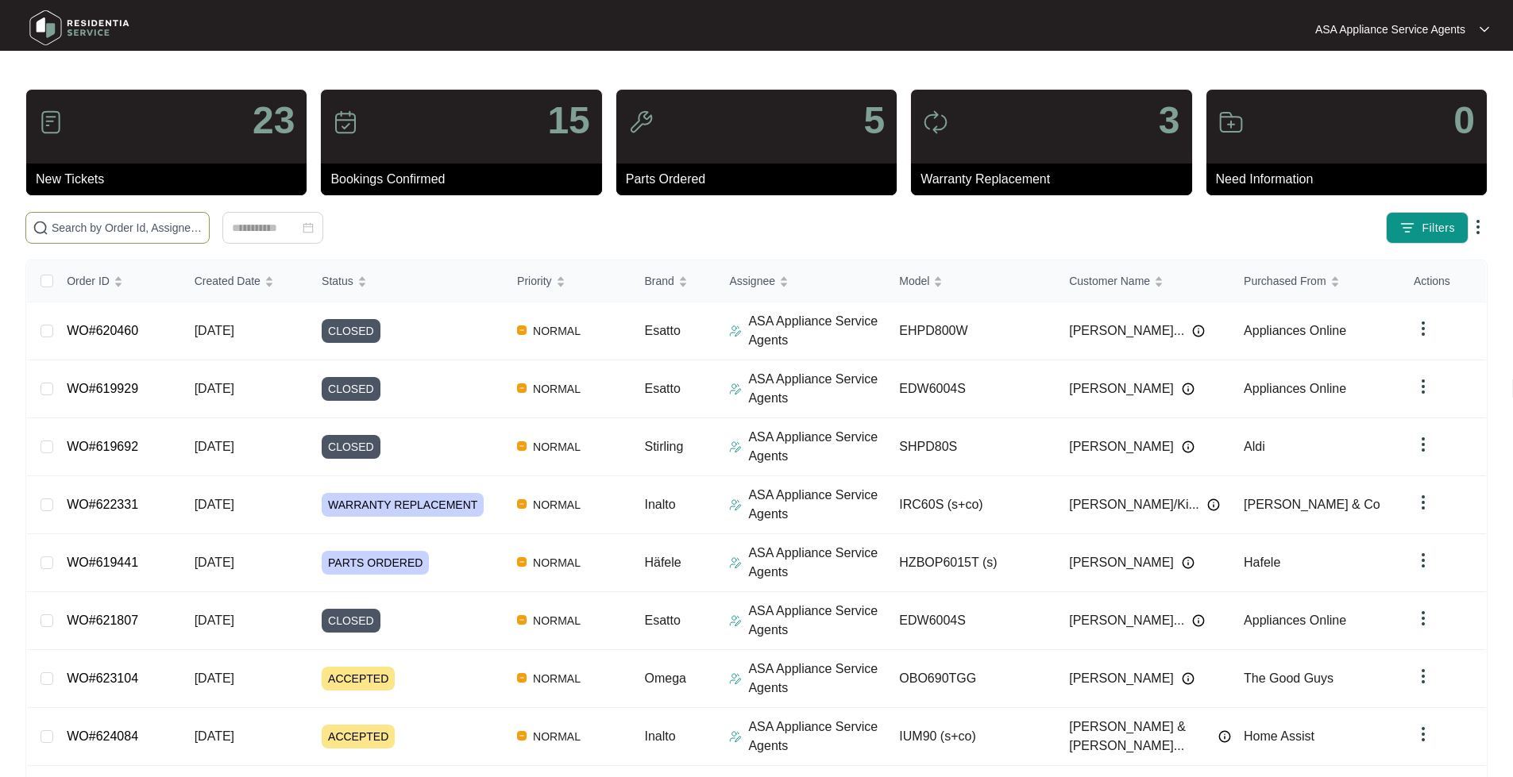
paste input "540P377020145095P00015"
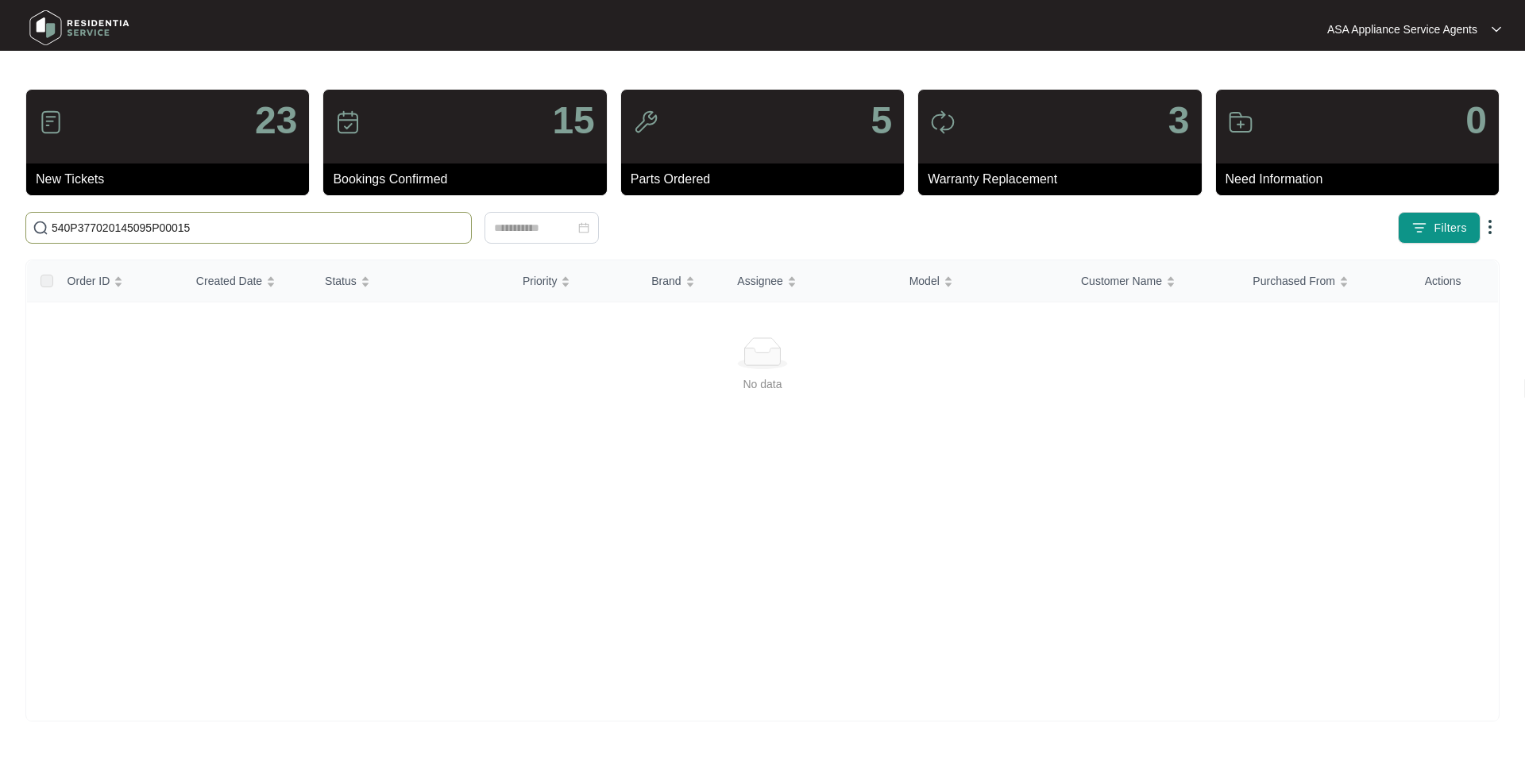
drag, startPoint x: 206, startPoint y: 241, endPoint x: 197, endPoint y: 236, distance: 10.7
click at [204, 241] on span "540P377020145095P00015" at bounding box center [248, 228] width 446 height 32
drag, startPoint x: 195, startPoint y: 235, endPoint x: 0, endPoint y: 219, distance: 196.0
click at [0, 219] on main "23 New Tickets 15 Bookings Confirmed 5 Parts Ordered 3 Warranty Replacement 0 N…" at bounding box center [762, 388] width 1525 height 777
paste input "621807"
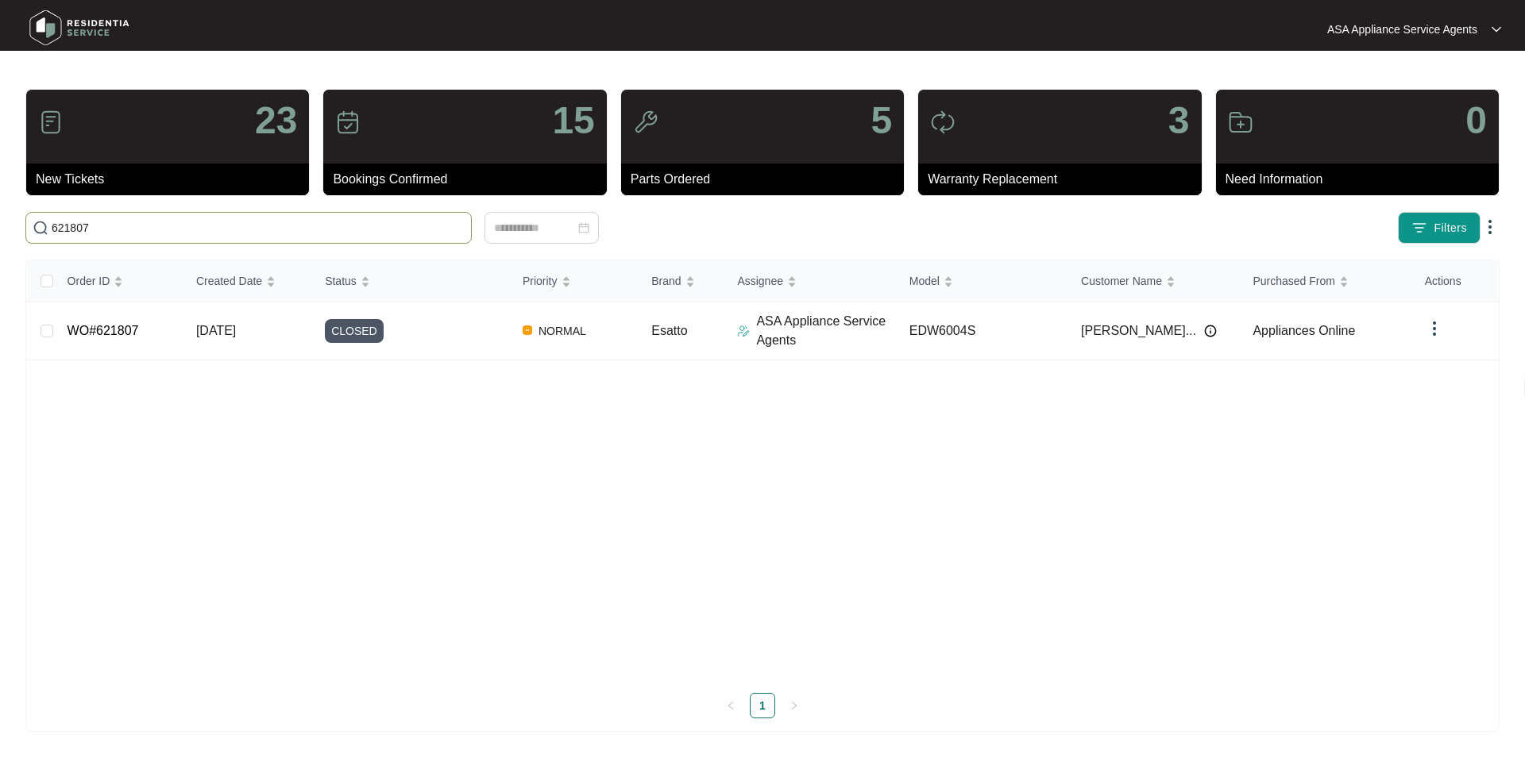
type input "621807"
click at [88, 334] on link "WO#621807" at bounding box center [102, 330] width 71 height 13
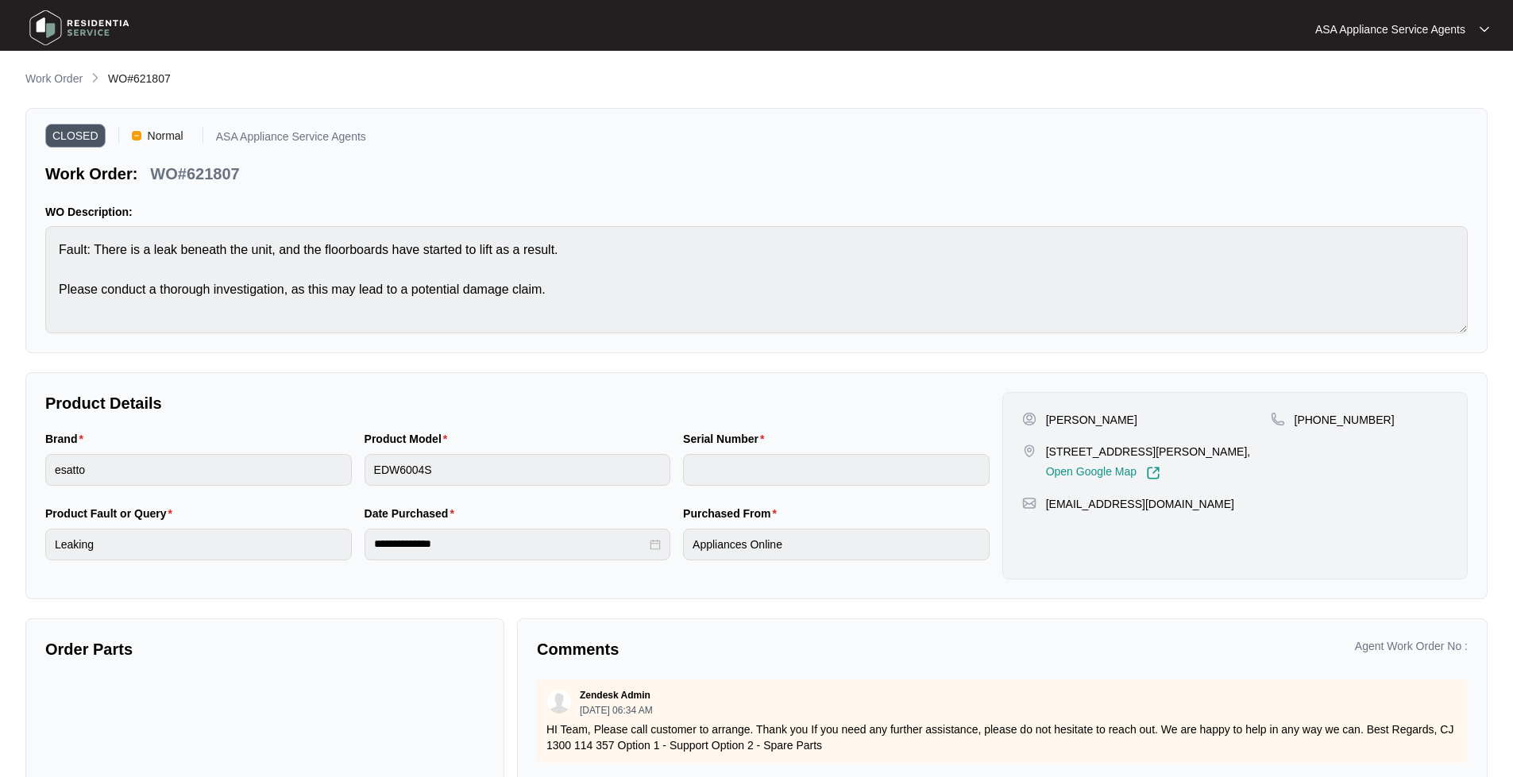
click at [610, 199] on div "CLOSED Normal ASA Appliance Service Agents Work Order: WO#621807 WO Description…" at bounding box center [756, 230] width 1462 height 245
